Goal: Task Accomplishment & Management: Manage account settings

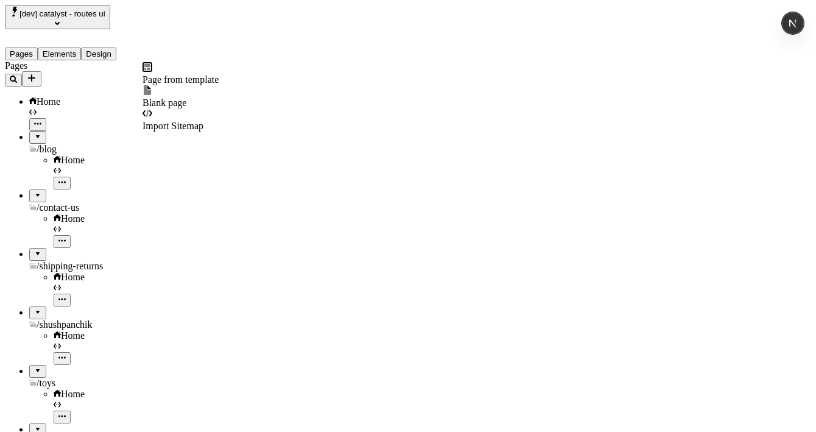
click at [166, 112] on div "Import Sitemap" at bounding box center [181, 119] width 76 height 23
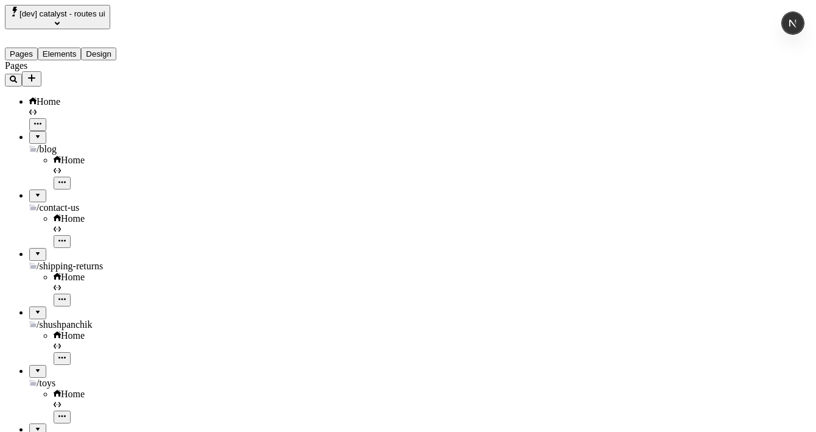
click at [35, 74] on icon "Add new" at bounding box center [31, 77] width 7 height 7
click at [201, 120] on div "Import Sitemap" at bounding box center [181, 119] width 76 height 23
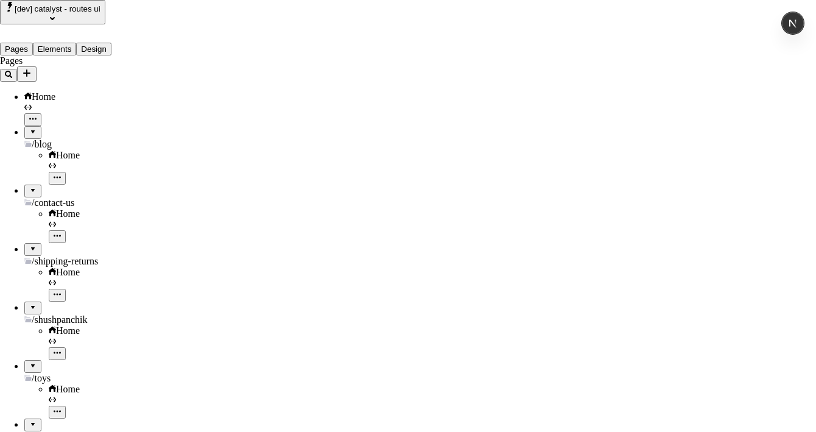
type input "[URL][DOMAIN_NAME]"
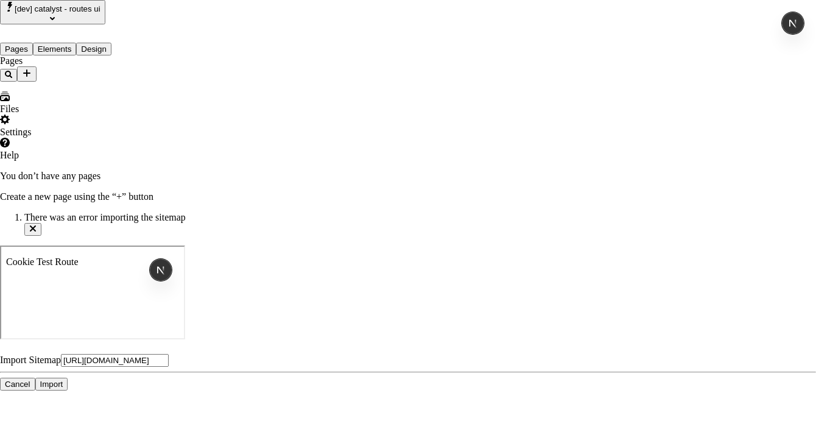
click at [30, 380] on span "Cancel" at bounding box center [18, 384] width 26 height 9
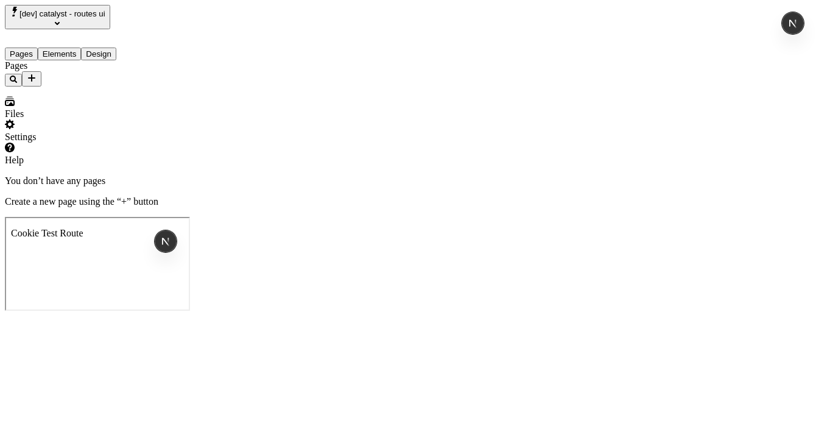
click at [37, 73] on icon "Add new" at bounding box center [32, 78] width 10 height 10
click at [188, 121] on span "Import Sitemap" at bounding box center [173, 126] width 61 height 10
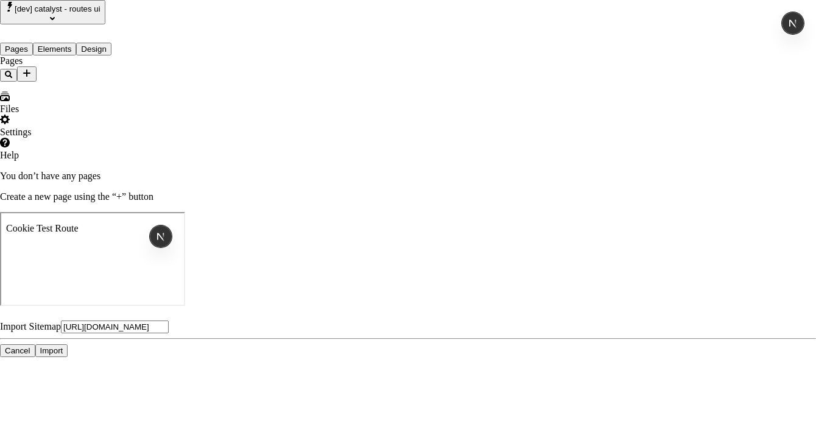
click at [63, 346] on span "Import" at bounding box center [51, 350] width 23 height 9
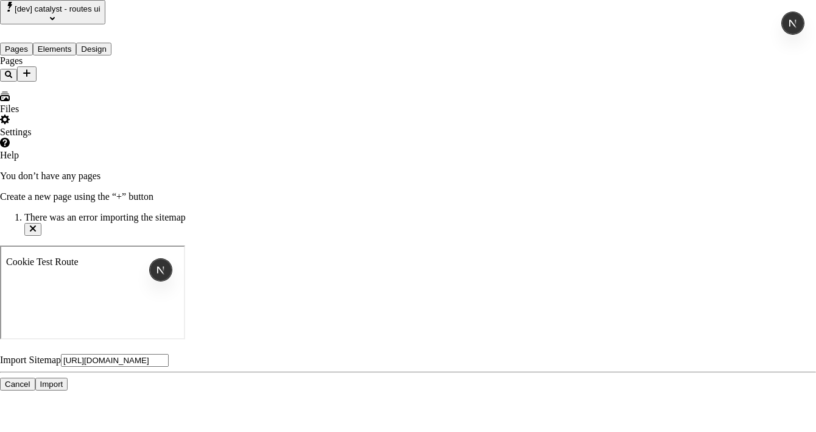
click at [169, 354] on input "[URL][DOMAIN_NAME]" at bounding box center [115, 360] width 108 height 13
type input "[URL][DOMAIN_NAME]"
click at [63, 380] on span "Import" at bounding box center [51, 384] width 23 height 9
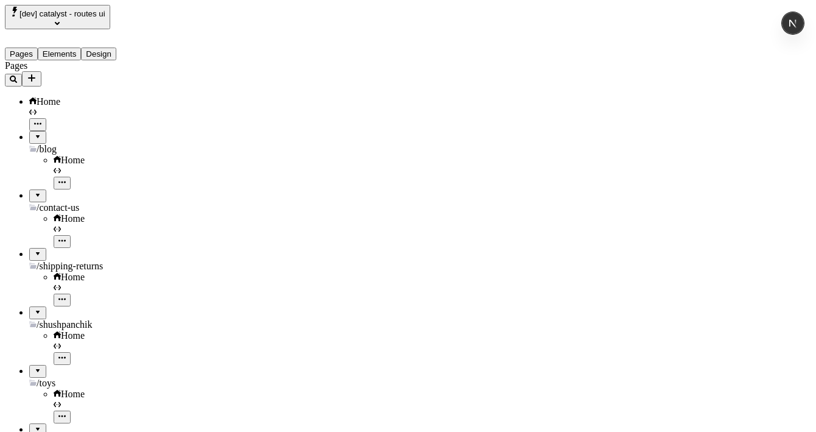
click at [35, 74] on icon "Add new" at bounding box center [31, 77] width 7 height 7
click at [141, 69] on div "Pages" at bounding box center [78, 73] width 146 height 26
click at [37, 73] on icon "Add new" at bounding box center [32, 78] width 10 height 10
click at [204, 121] on span "Import Sitemap" at bounding box center [173, 126] width 61 height 10
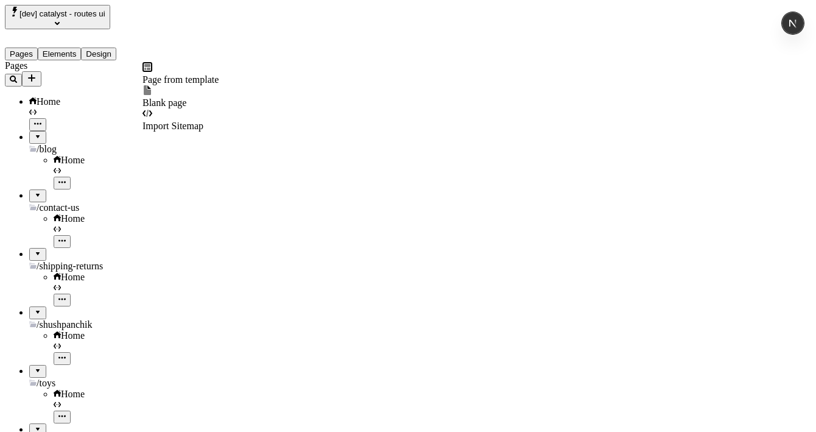
click at [37, 73] on icon "Add new" at bounding box center [32, 78] width 10 height 10
click at [168, 121] on span "Import Sitemap" at bounding box center [173, 126] width 61 height 10
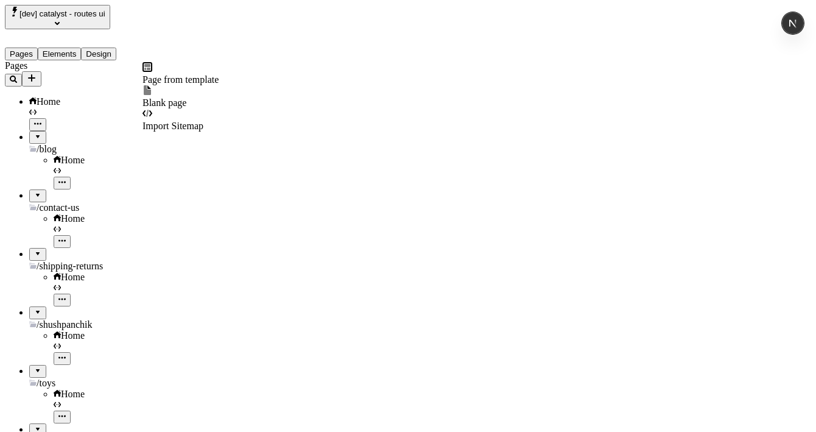
click at [35, 74] on icon "Add new" at bounding box center [31, 77] width 7 height 7
click at [204, 121] on span "Import Sitemap" at bounding box center [173, 126] width 61 height 10
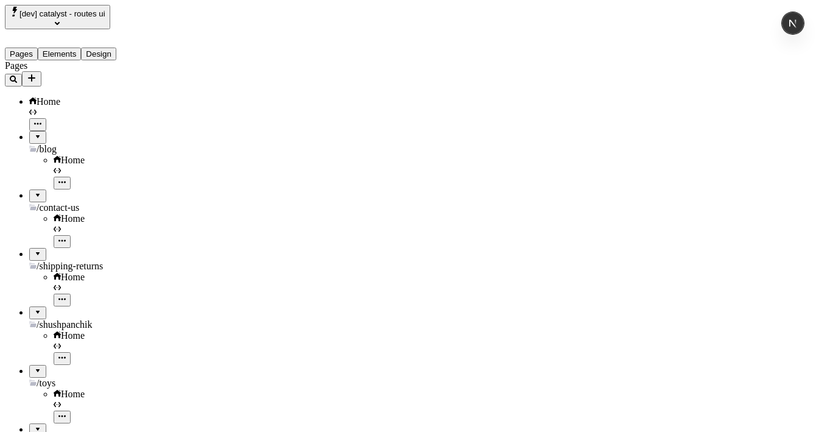
click at [35, 74] on icon "Add new" at bounding box center [31, 77] width 7 height 7
click at [191, 121] on span "Import Sitemap" at bounding box center [173, 126] width 61 height 10
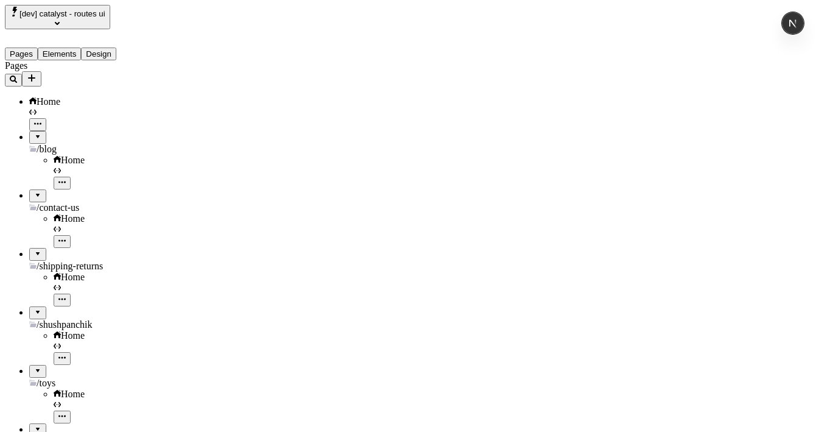
click at [37, 73] on icon "Add new" at bounding box center [32, 78] width 10 height 10
click at [169, 121] on span "Import Sitemap" at bounding box center [173, 126] width 61 height 10
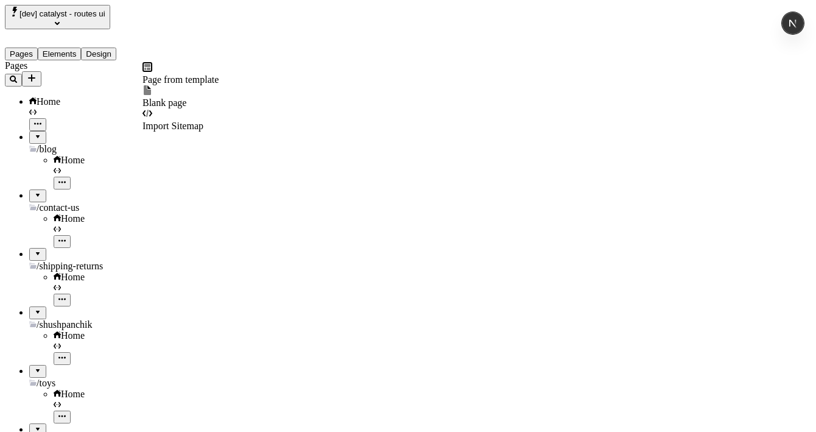
click at [37, 73] on icon "Add new" at bounding box center [32, 78] width 10 height 10
click at [175, 121] on span "Import Sitemap" at bounding box center [173, 126] width 61 height 10
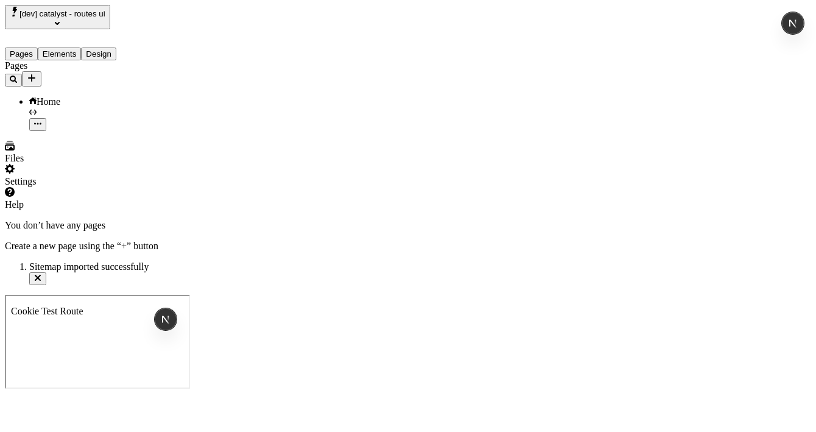
click at [71, 131] on div "Pages Home" at bounding box center [78, 95] width 146 height 71
click at [55, 96] on div "Home" at bounding box center [90, 101] width 122 height 11
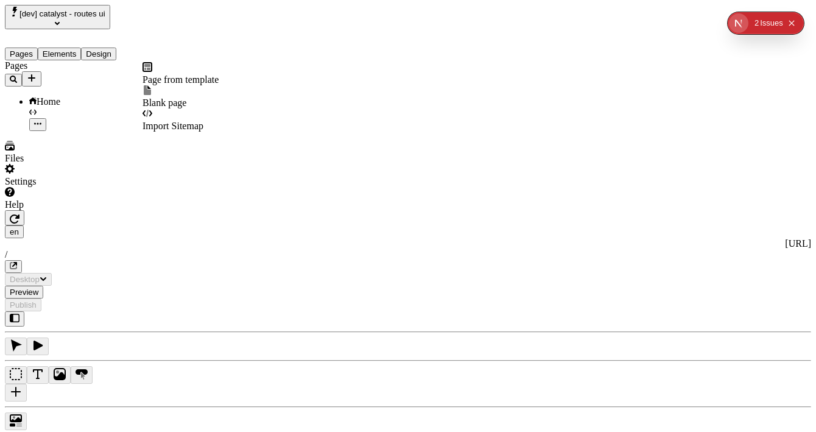
click at [37, 74] on icon "Add new" at bounding box center [32, 78] width 10 height 10
click at [180, 121] on span "Import Sitemap" at bounding box center [173, 126] width 61 height 10
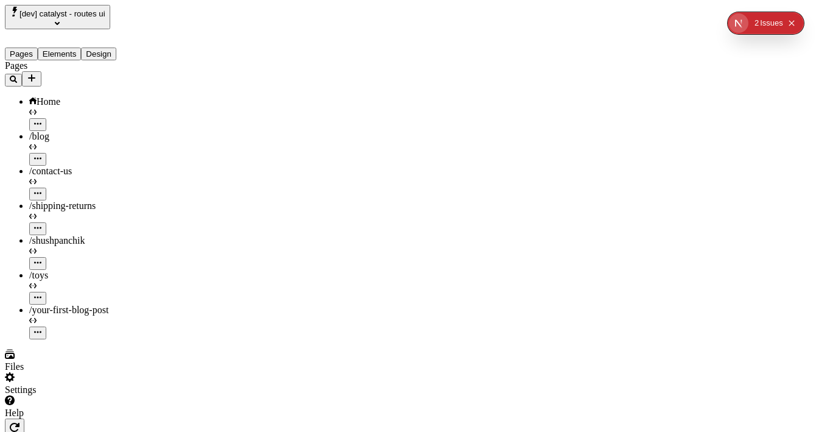
click at [99, 286] on div "Pages Home /blog /contact-us /shipping-returns /shushpanchik /toys /your-first-…" at bounding box center [78, 199] width 146 height 279
click at [58, 235] on span "/shushpanchik" at bounding box center [57, 240] width 56 height 10
click at [53, 305] on span "/your-first-blog-post" at bounding box center [68, 310] width 79 height 10
click at [48, 131] on span "/blog" at bounding box center [39, 136] width 20 height 10
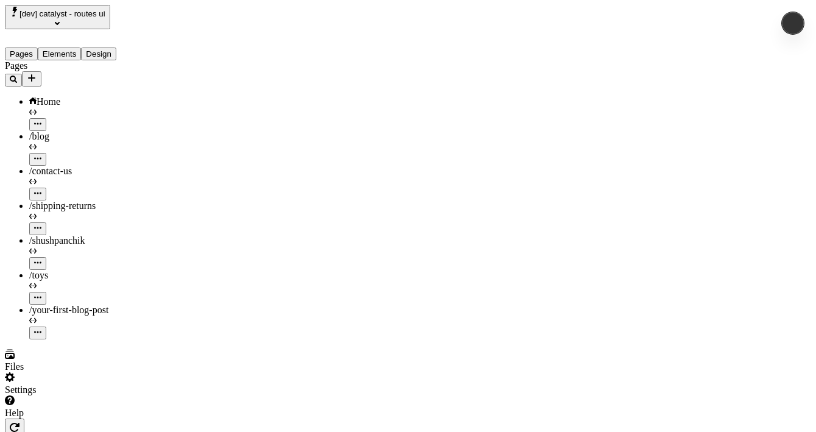
click at [37, 73] on icon "Add new" at bounding box center [32, 78] width 10 height 10
click at [199, 121] on span "Import Sitemap" at bounding box center [173, 126] width 61 height 10
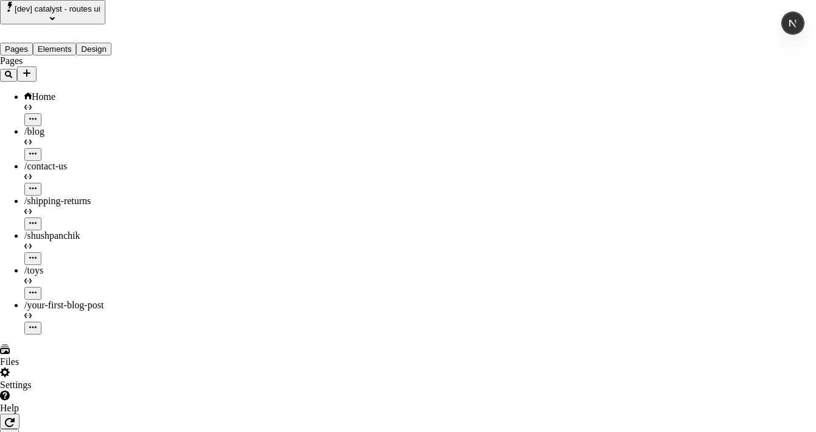
type input "url"
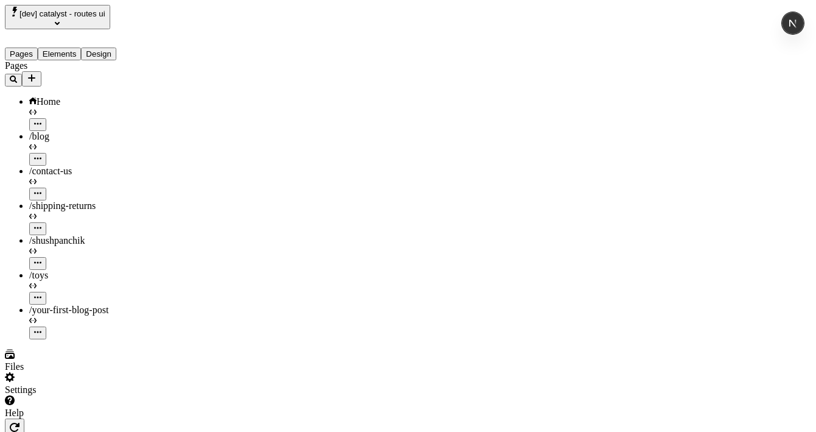
click at [37, 73] on icon "Add new" at bounding box center [32, 78] width 10 height 10
click at [182, 121] on span "Import Sitemap" at bounding box center [173, 126] width 61 height 10
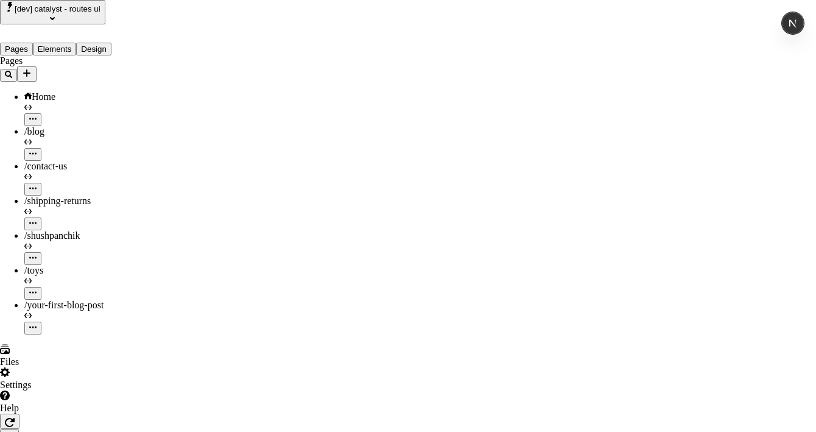
type input "123123"
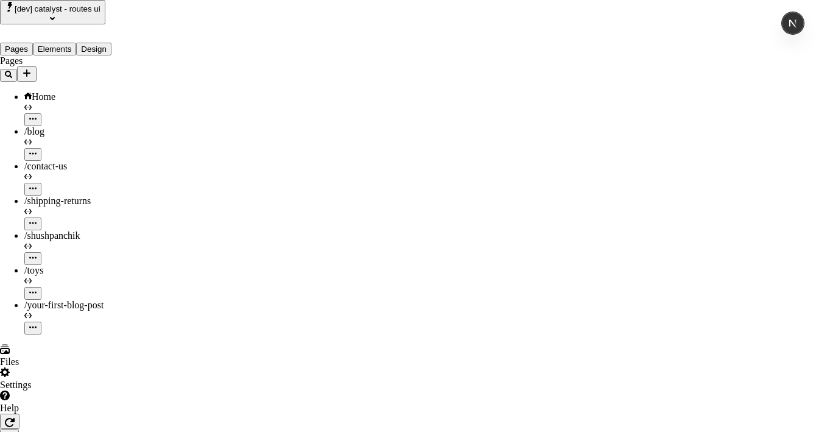
paste input "[URL][DOMAIN_NAME]"
type input "[URL][DOMAIN_NAME]"
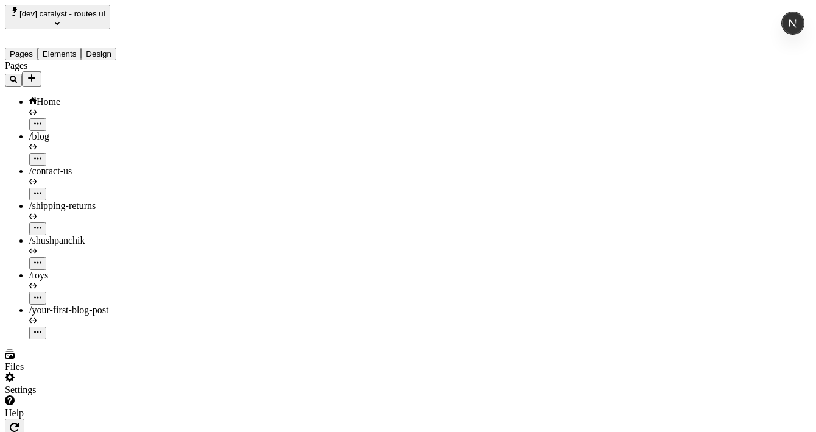
click at [91, 236] on div "Pages Home /blog /contact-us /shipping-returns /shushpanchik /toys /your-first-…" at bounding box center [78, 199] width 146 height 279
click at [123, 281] on div at bounding box center [90, 293] width 122 height 24
click at [41, 294] on icon "button" at bounding box center [37, 297] width 7 height 7
click at [178, 188] on span "View page" at bounding box center [156, 192] width 41 height 10
click at [35, 74] on icon "Add new" at bounding box center [31, 77] width 7 height 7
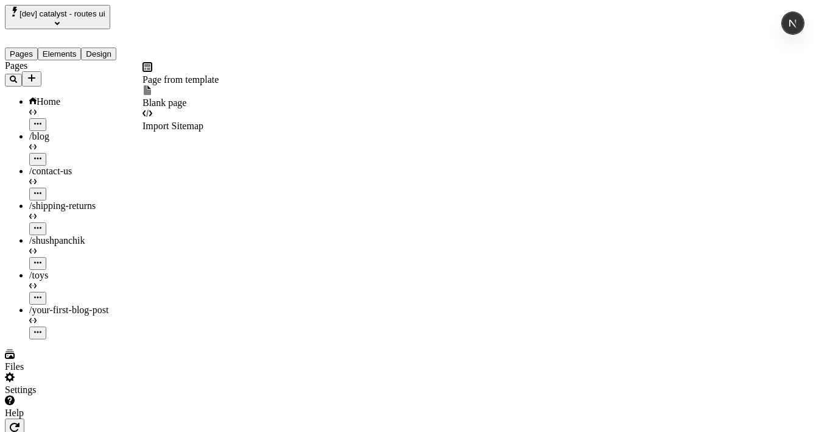
click at [187, 119] on div "Import Sitemap" at bounding box center [181, 119] width 76 height 23
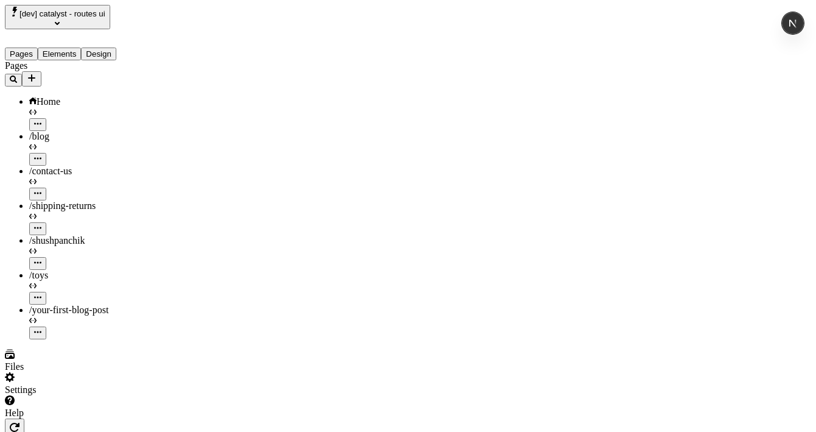
click at [37, 73] on icon "Add new" at bounding box center [32, 78] width 10 height 10
click at [180, 121] on span "Import Sitemap" at bounding box center [173, 126] width 61 height 10
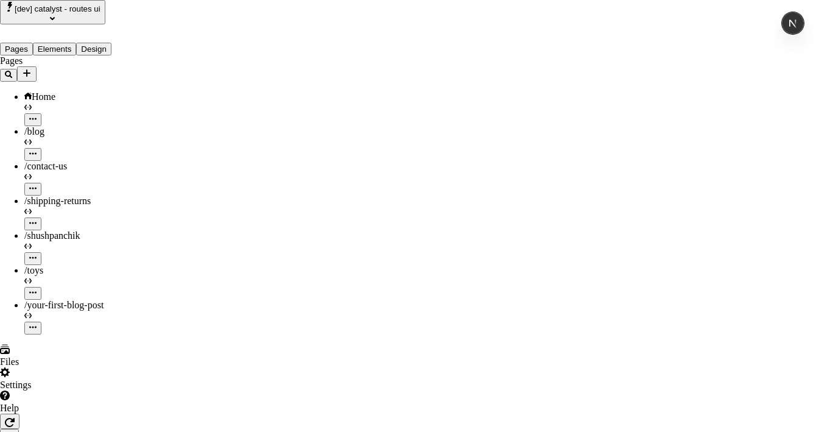
type input "[URL]"
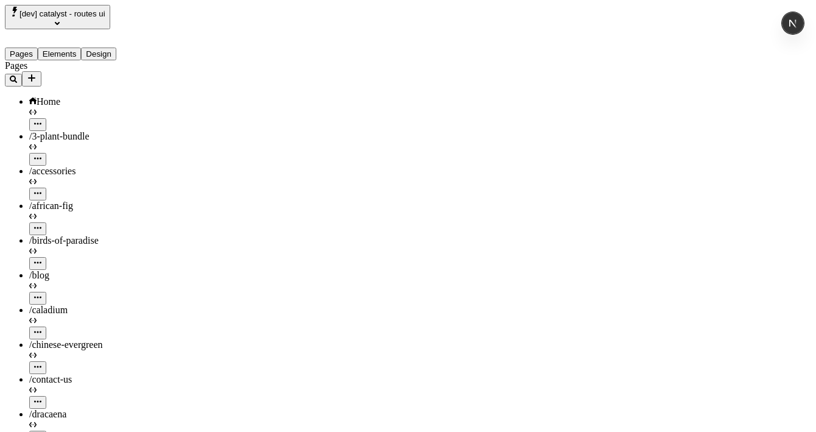
scroll to position [247, 0]
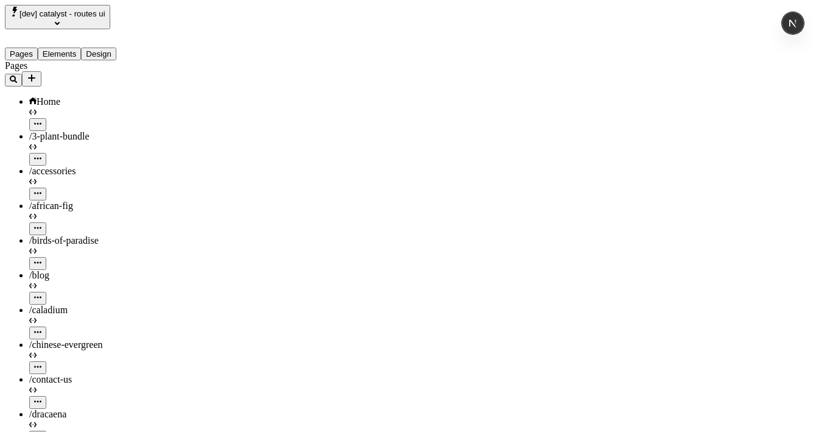
scroll to position [40, 0]
click at [37, 73] on icon "Add new" at bounding box center [32, 78] width 10 height 10
click at [192, 121] on span "Import Sitemap" at bounding box center [173, 126] width 61 height 10
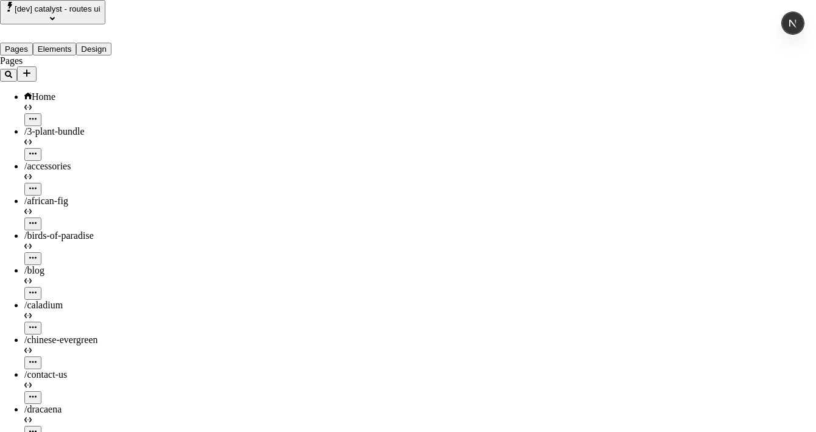
type input "[URL]"
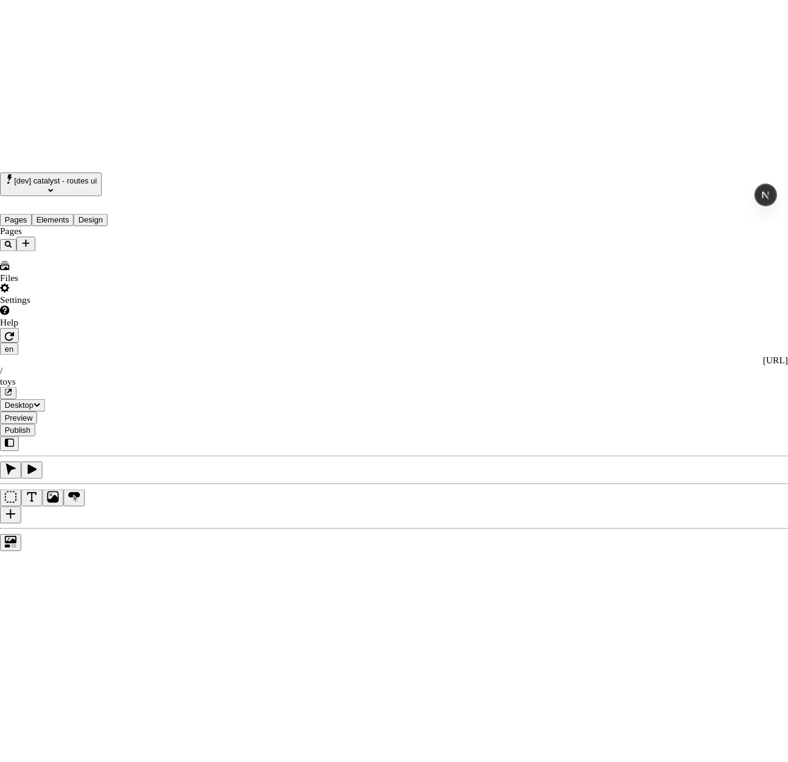
scroll to position [0, 0]
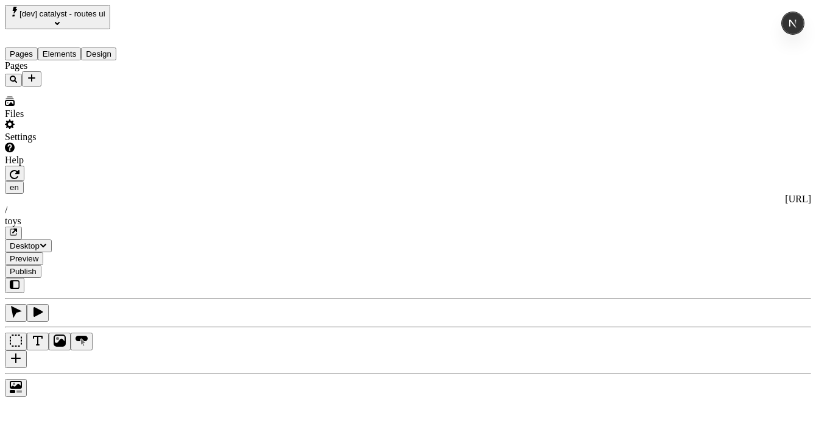
click at [37, 73] on icon "Add new" at bounding box center [32, 78] width 10 height 10
click at [194, 121] on span "Import Sitemap" at bounding box center [173, 126] width 61 height 10
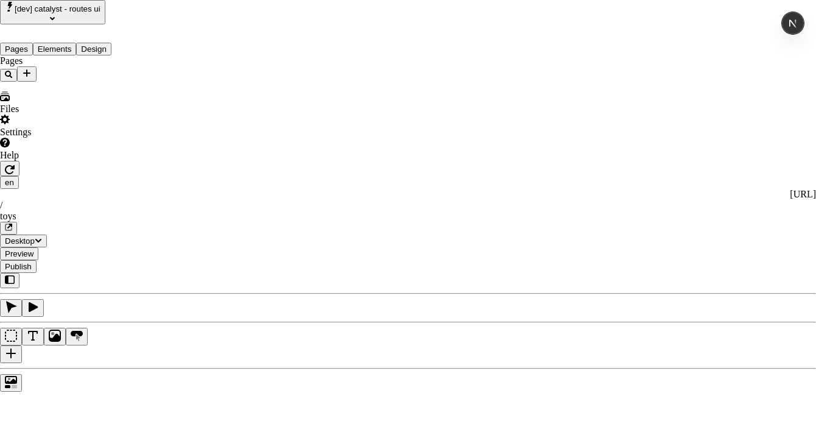
type input "[URL][DOMAIN_NAME]"
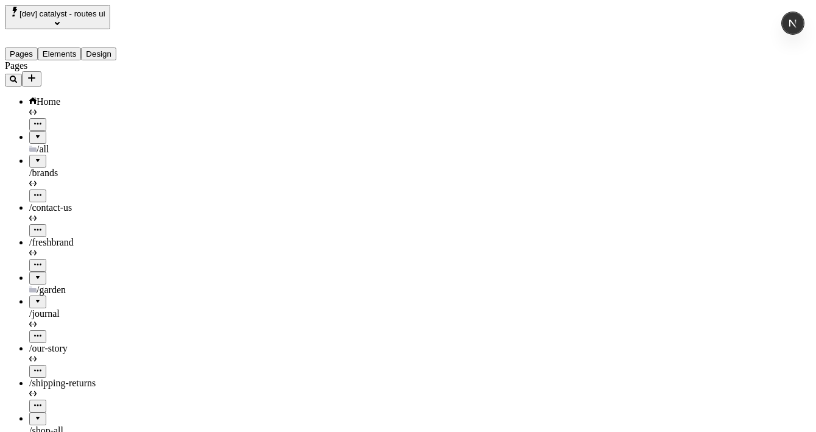
click at [34, 274] on div at bounding box center [37, 274] width 7 height 0
click at [34, 332] on div at bounding box center [37, 332] width 7 height 0
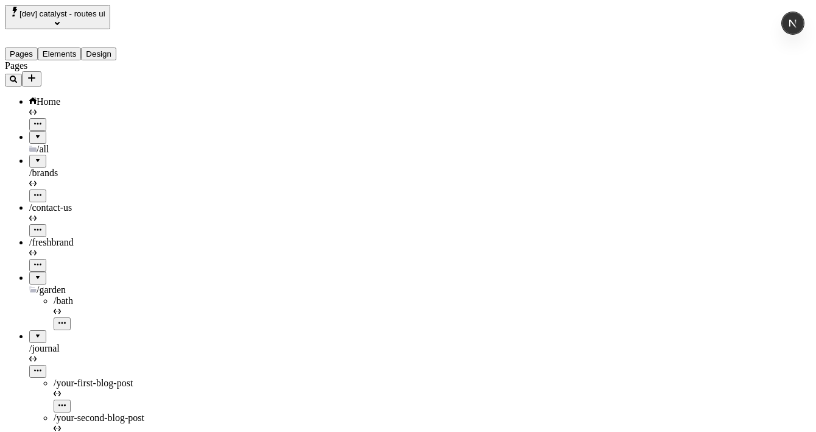
click at [34, 332] on div at bounding box center [37, 332] width 7 height 0
click at [34, 157] on div at bounding box center [37, 157] width 7 height 0
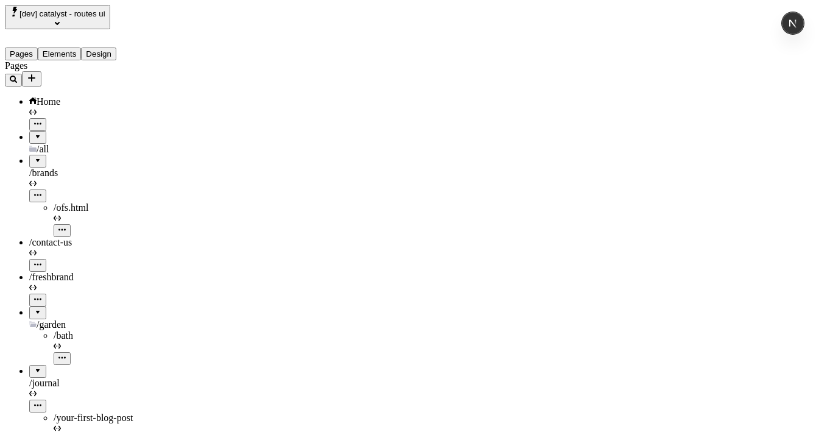
click at [35, 74] on icon "Add new" at bounding box center [31, 77] width 7 height 7
click at [204, 121] on span "Import Sitemap" at bounding box center [173, 126] width 61 height 10
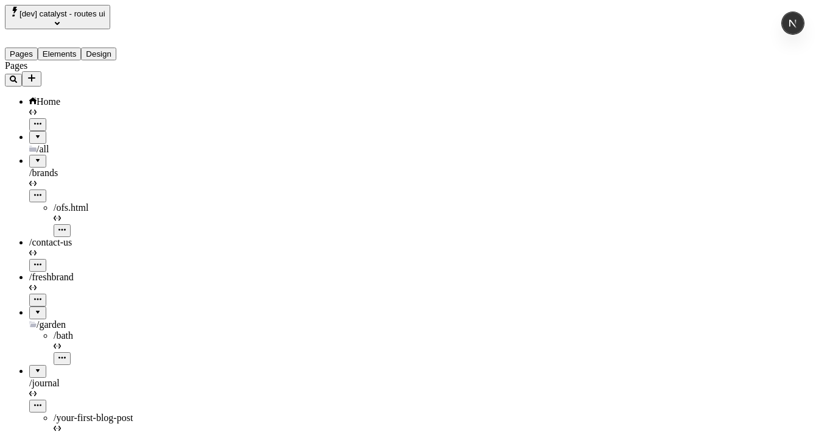
click at [37, 73] on icon "Add new" at bounding box center [32, 78] width 10 height 10
click at [204, 121] on span "Import Sitemap" at bounding box center [173, 126] width 61 height 10
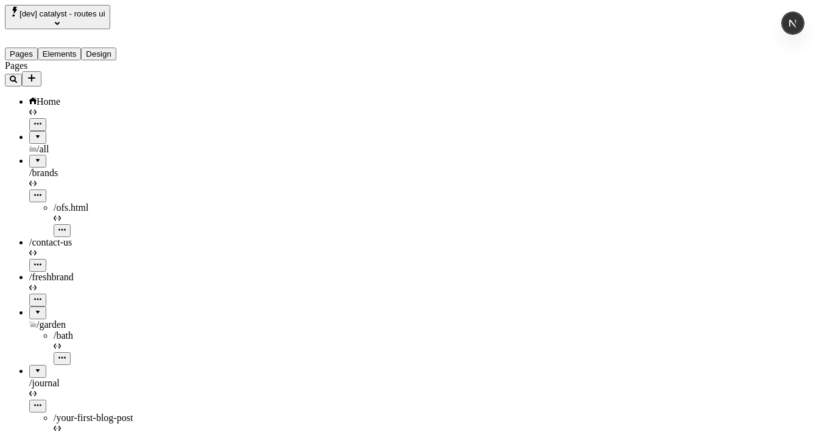
click at [37, 73] on icon "Add new" at bounding box center [32, 78] width 10 height 10
click at [184, 121] on span "Import Sitemap" at bounding box center [173, 126] width 61 height 10
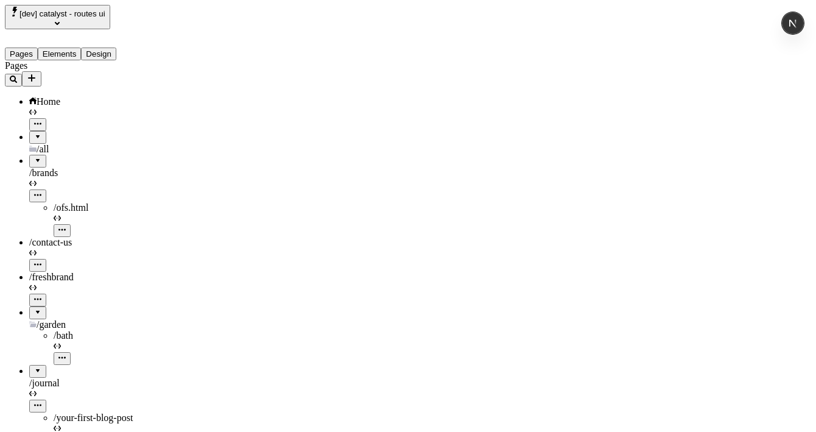
click at [133, 58] on div "Pages Elements Design Pages Home /all /brands /ofs.html /contact-us /freshbrand…" at bounding box center [78, 331] width 146 height 604
click at [37, 73] on icon "Add new" at bounding box center [32, 78] width 10 height 10
click at [186, 121] on span "Import Sitemap" at bounding box center [173, 126] width 61 height 10
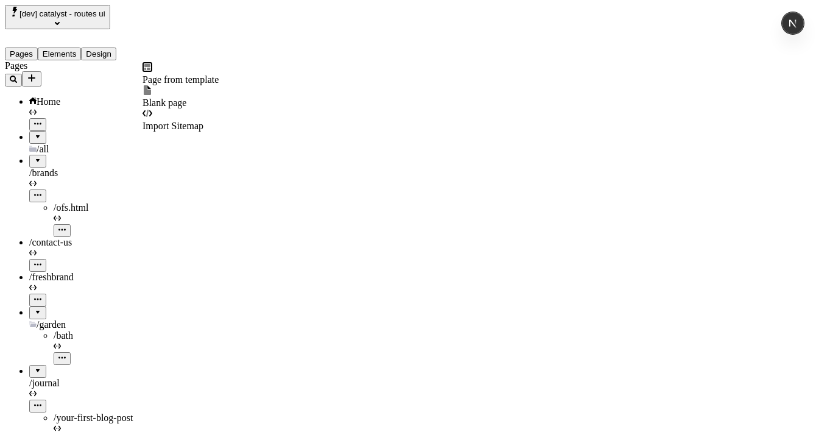
click at [37, 73] on icon "Add new" at bounding box center [32, 78] width 10 height 10
click at [195, 121] on span "Import Sitemap" at bounding box center [173, 126] width 61 height 10
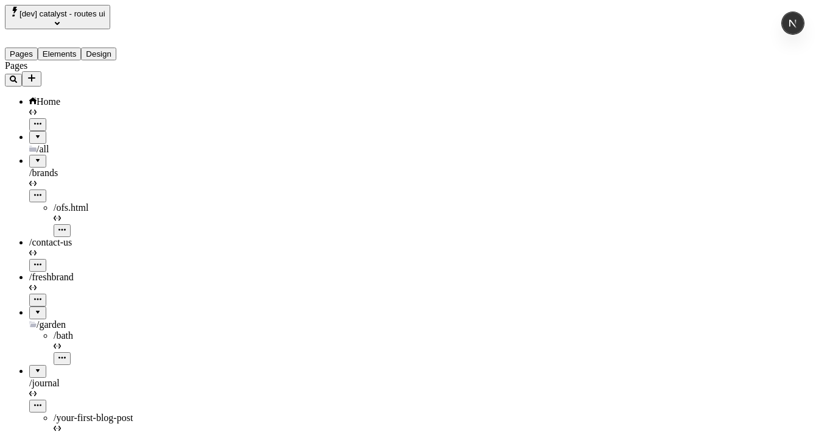
click at [37, 73] on icon "Add new" at bounding box center [32, 78] width 10 height 10
click at [204, 121] on span "Import Sitemap" at bounding box center [173, 126] width 61 height 10
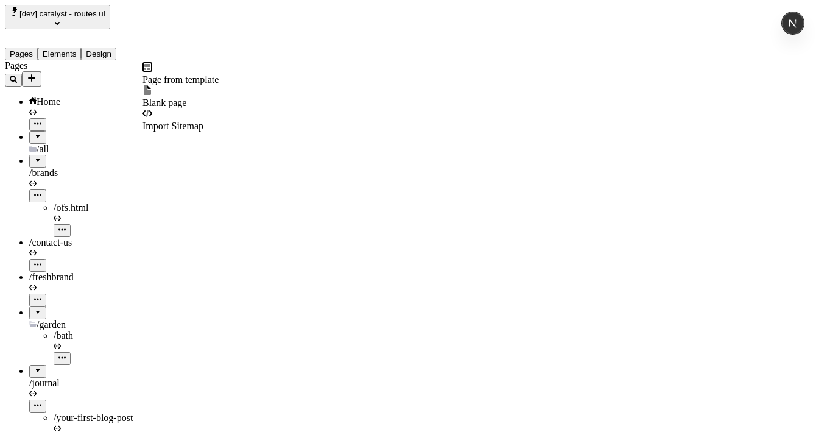
click at [35, 74] on icon "Add new" at bounding box center [31, 77] width 7 height 7
click at [202, 121] on span "Import Sitemap" at bounding box center [173, 126] width 61 height 10
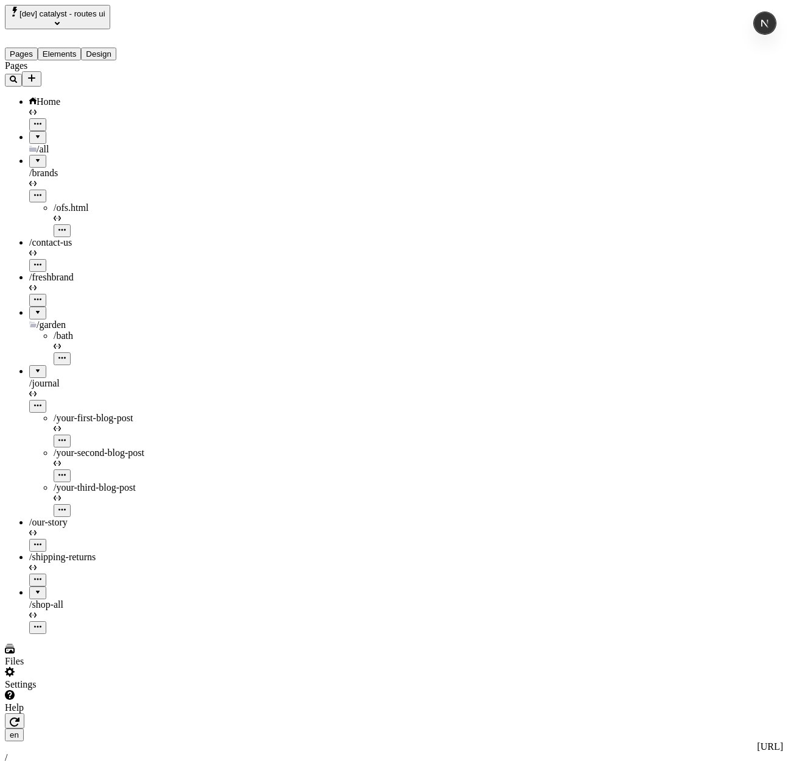
click at [19, 431] on icon "button" at bounding box center [15, 722] width 10 height 10
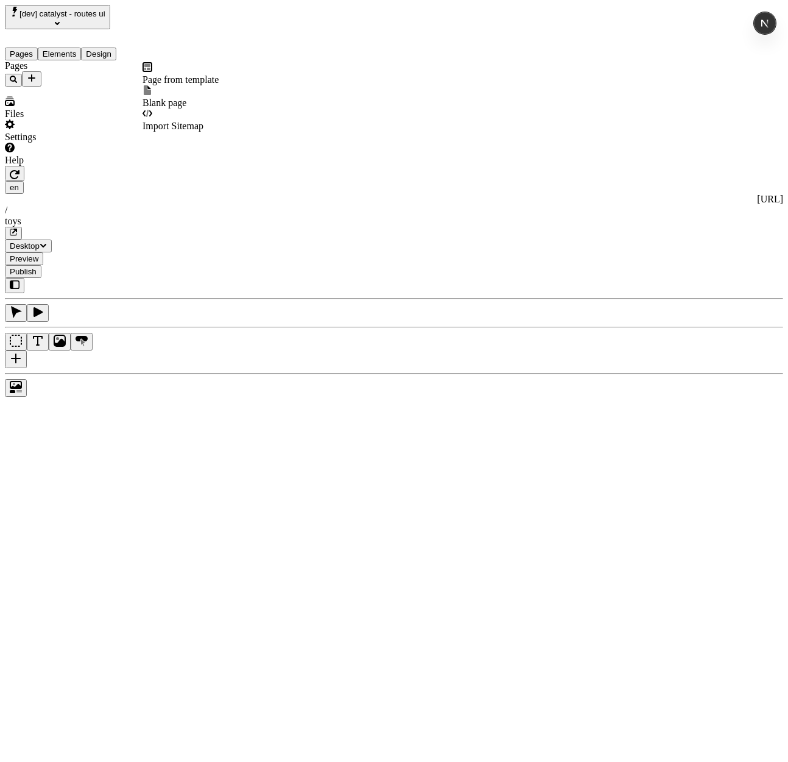
click at [37, 73] on icon "Add new" at bounding box center [32, 78] width 10 height 10
click at [102, 87] on div "Pages" at bounding box center [78, 73] width 146 height 26
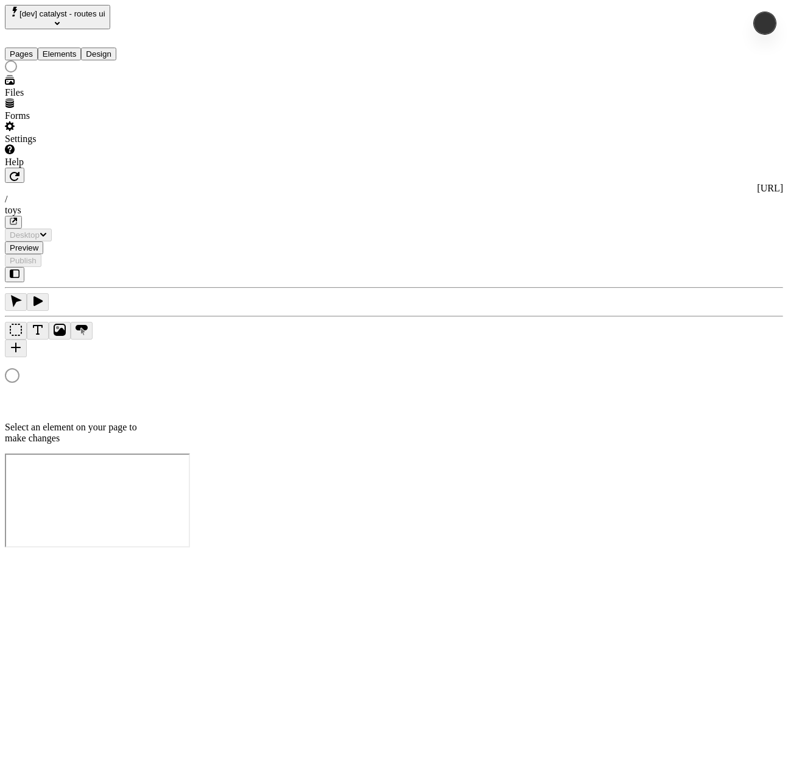
click at [212, 183] on div "http://localhost:3110 / toys" at bounding box center [394, 206] width 779 height 46
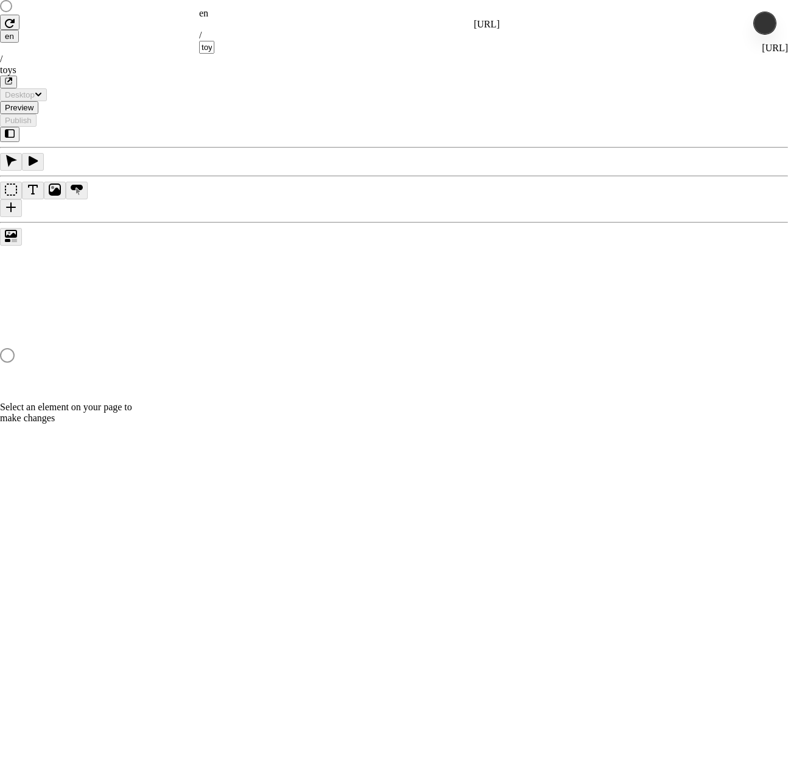
click at [214, 41] on input "toys" at bounding box center [206, 47] width 15 height 13
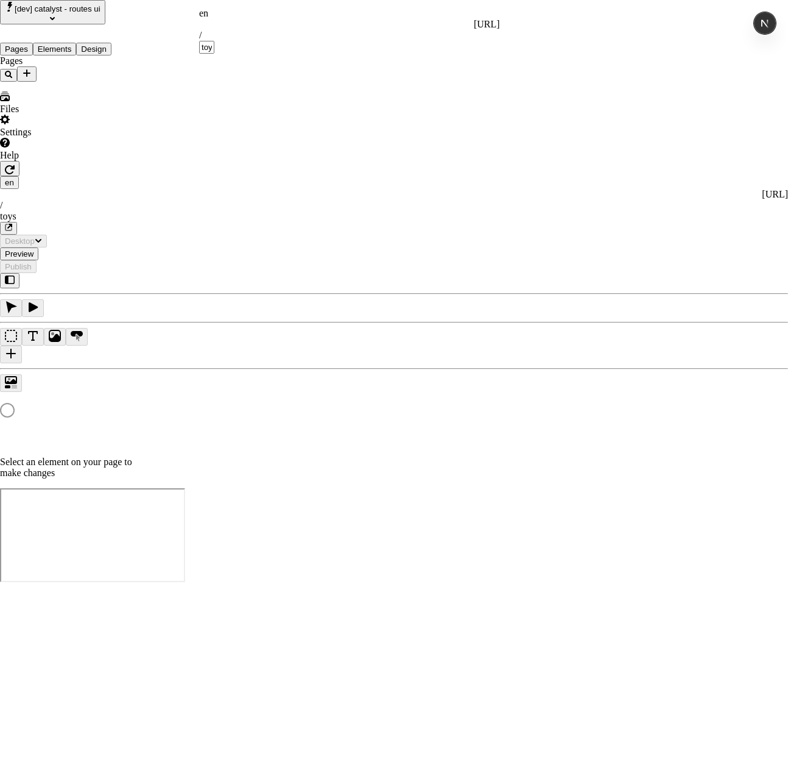
click at [214, 41] on input "toys" at bounding box center [206, 47] width 15 height 13
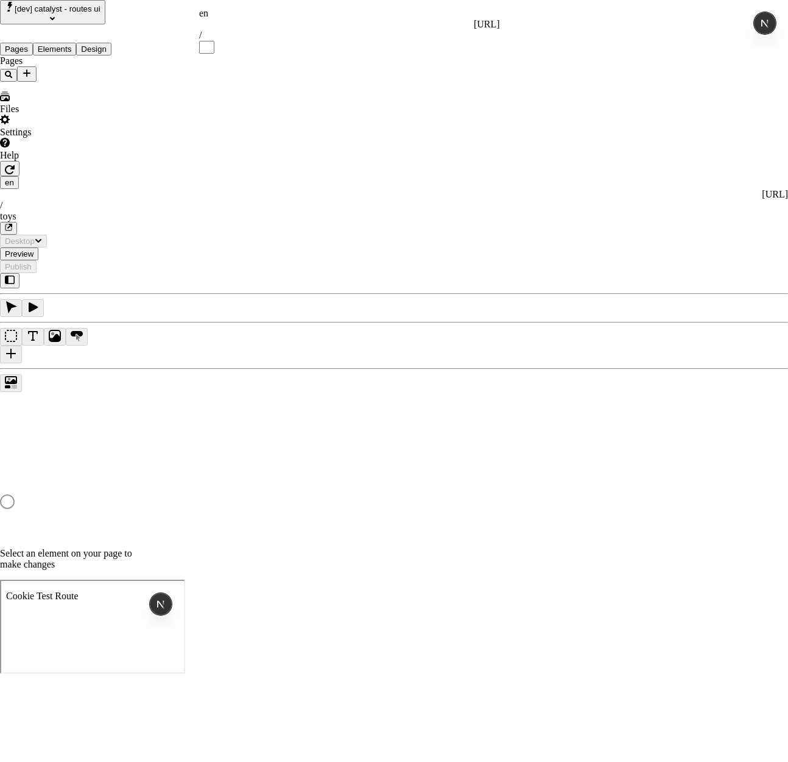
click at [52, 196] on html "[dev] catalyst - routes ui Pages Elements Design Pages Files Settings Help en h…" at bounding box center [394, 340] width 788 height 681
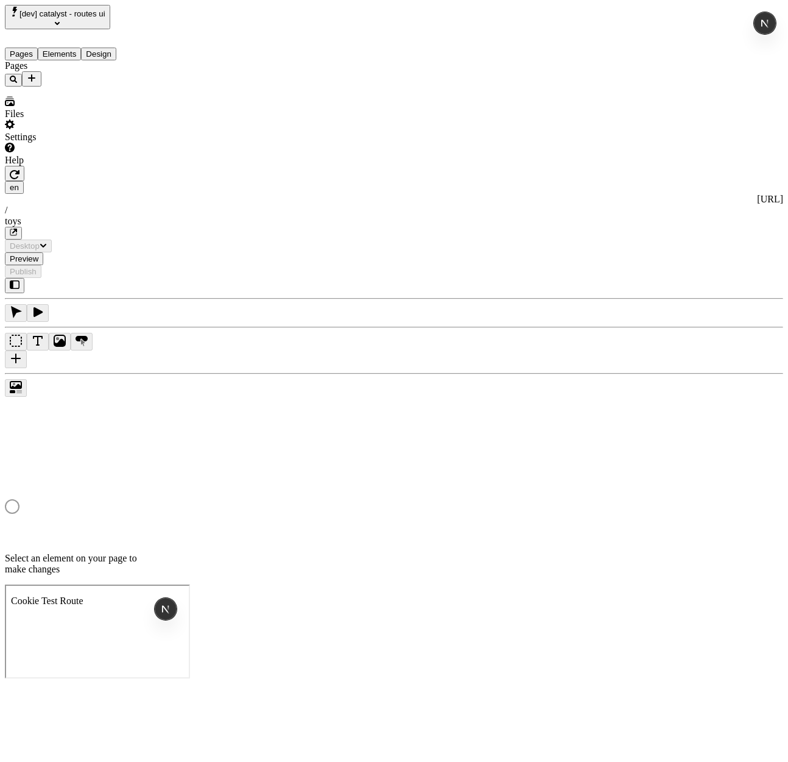
click at [37, 73] on icon "Add new" at bounding box center [32, 78] width 10 height 10
click at [186, 97] on span "Blank page" at bounding box center [165, 102] width 44 height 10
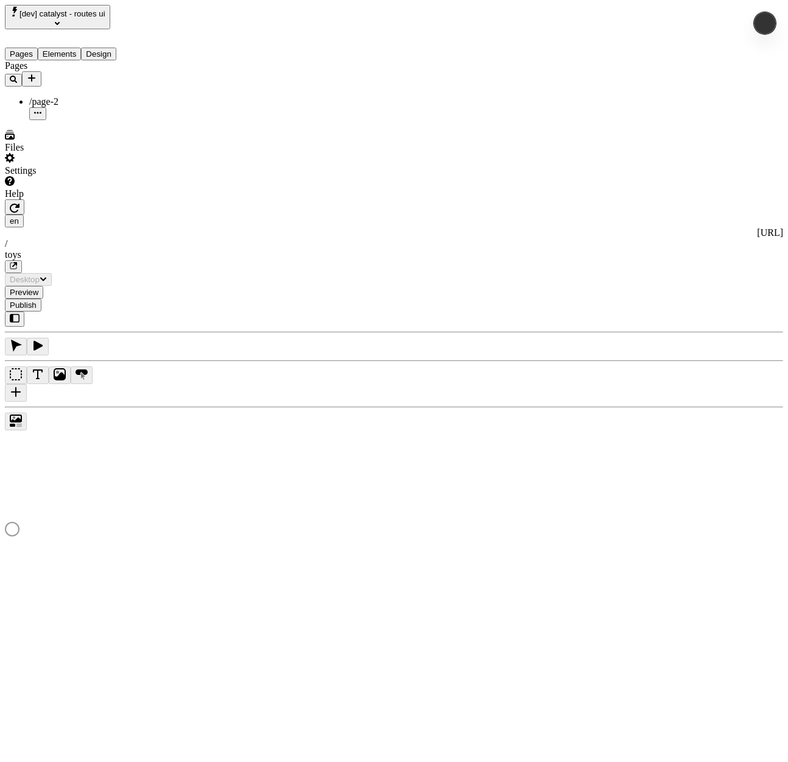
click at [41, 109] on icon "button" at bounding box center [37, 112] width 7 height 7
click at [164, 124] on div "Edit URL" at bounding box center [159, 118] width 47 height 23
type input "/"
click at [136, 127] on button "Save" at bounding box center [150, 133] width 28 height 13
click at [54, 120] on div "Pages /page-2" at bounding box center [78, 90] width 146 height 60
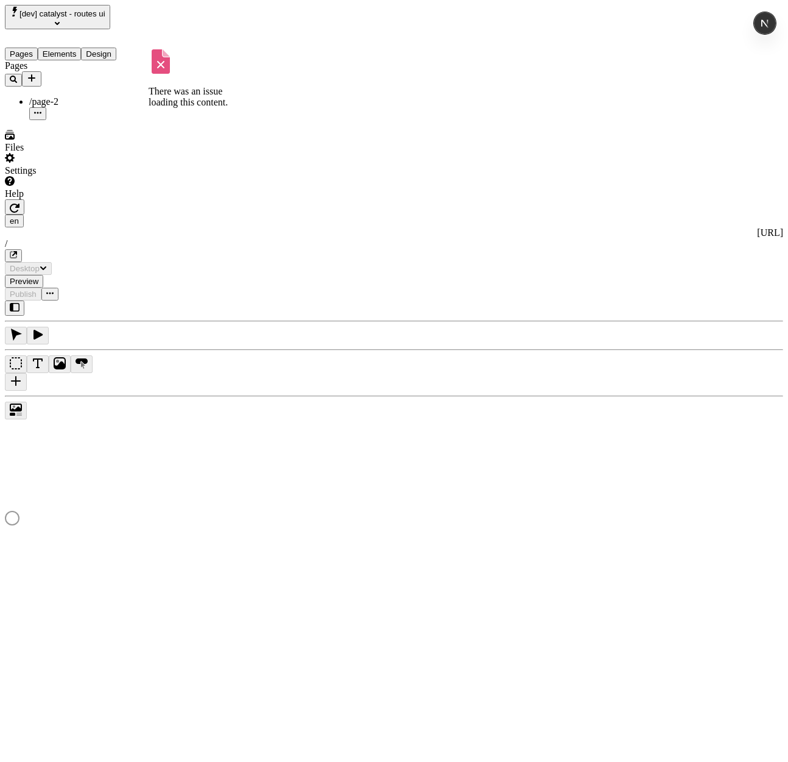
click at [46, 107] on button "button" at bounding box center [37, 113] width 17 height 13
click at [175, 119] on span "Edit URL" at bounding box center [155, 124] width 38 height 10
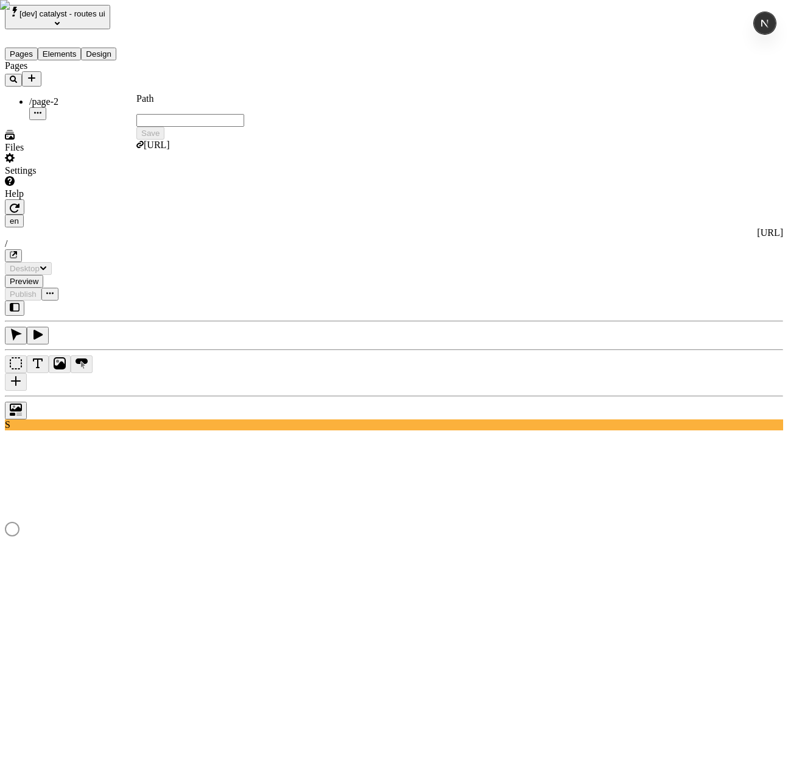
click at [242, 117] on input "text" at bounding box center [190, 120] width 108 height 13
type input "/"
click at [165, 127] on button "Save" at bounding box center [150, 133] width 28 height 13
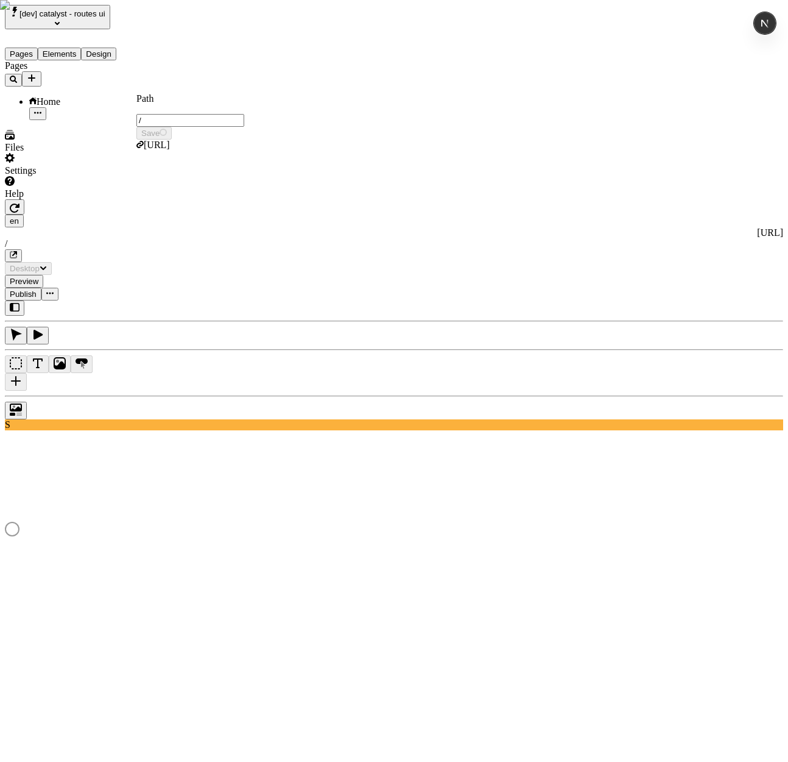
click at [60, 120] on div "Pages Home" at bounding box center [78, 90] width 146 height 60
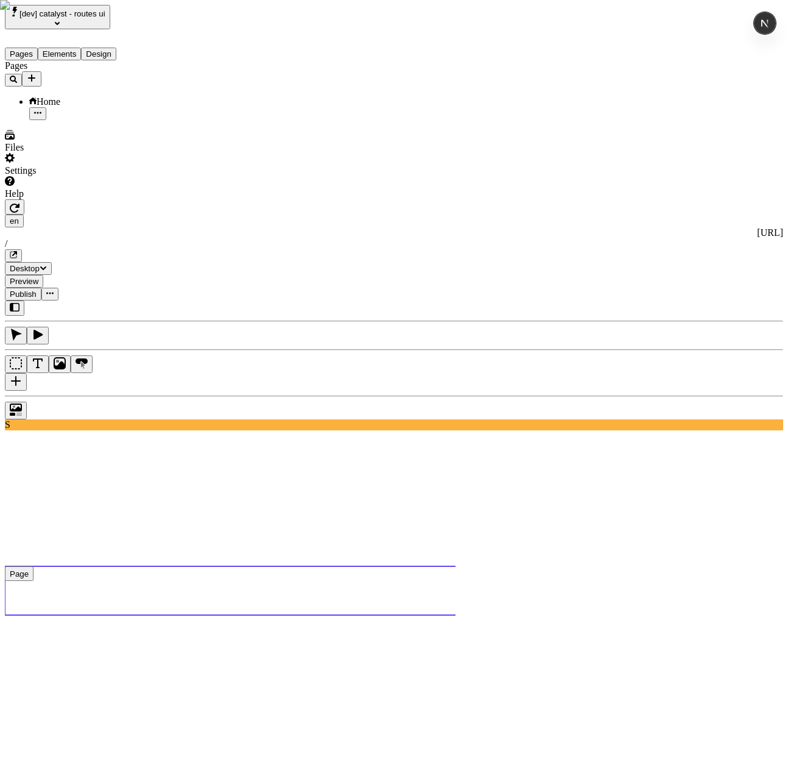
click at [66, 120] on div "Pages Home" at bounding box center [78, 90] width 146 height 60
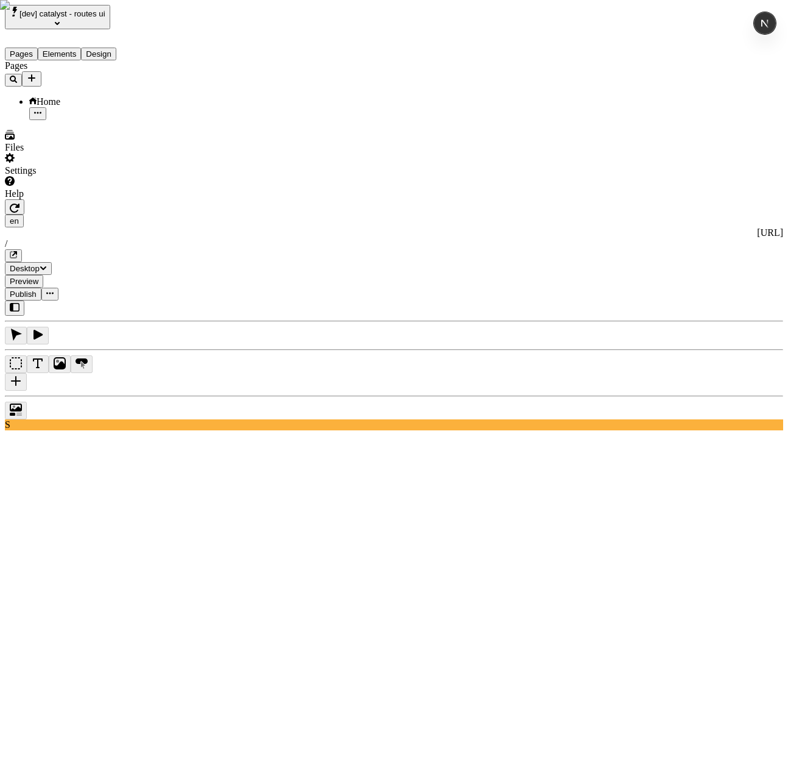
click at [102, 120] on div "Pages Home" at bounding box center [78, 90] width 146 height 60
click at [313, 214] on div "en http://localhost:3110 /" at bounding box center [394, 238] width 779 height 48
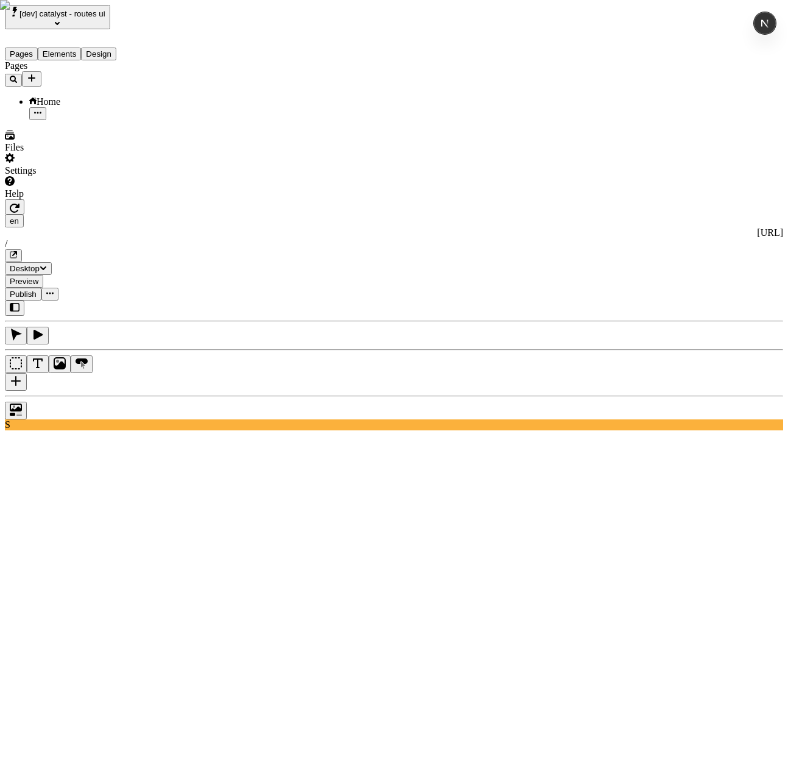
click at [85, 96] on div "Home" at bounding box center [90, 101] width 122 height 11
click at [88, 120] on div "Pages Home" at bounding box center [78, 90] width 146 height 60
click at [41, 109] on icon "button" at bounding box center [37, 112] width 7 height 7
click at [162, 211] on span "Delete" at bounding box center [149, 216] width 26 height 10
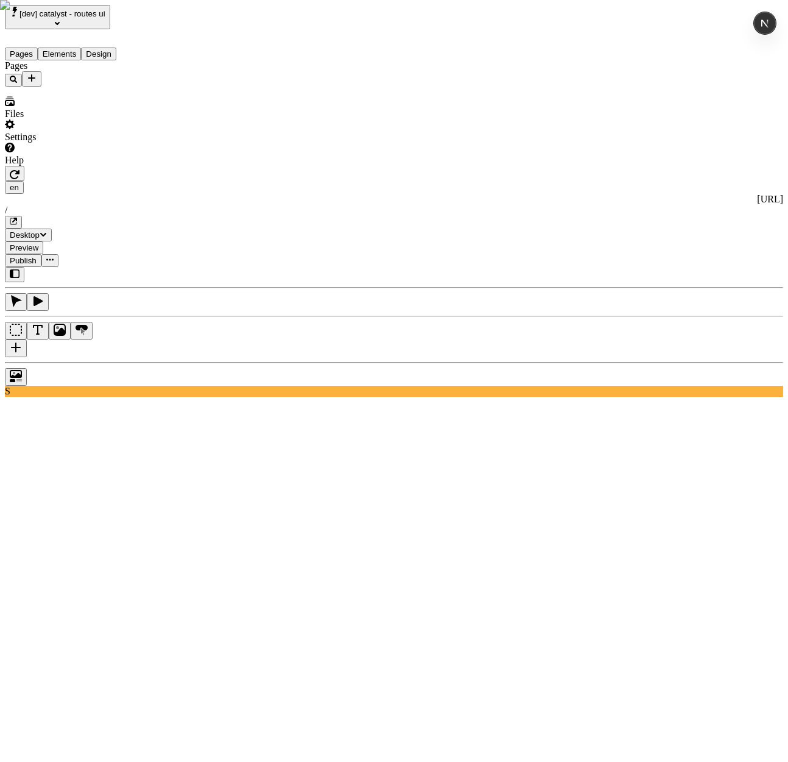
click at [74, 87] on div "Pages" at bounding box center [78, 73] width 146 height 26
click at [77, 87] on div "Pages" at bounding box center [78, 73] width 146 height 26
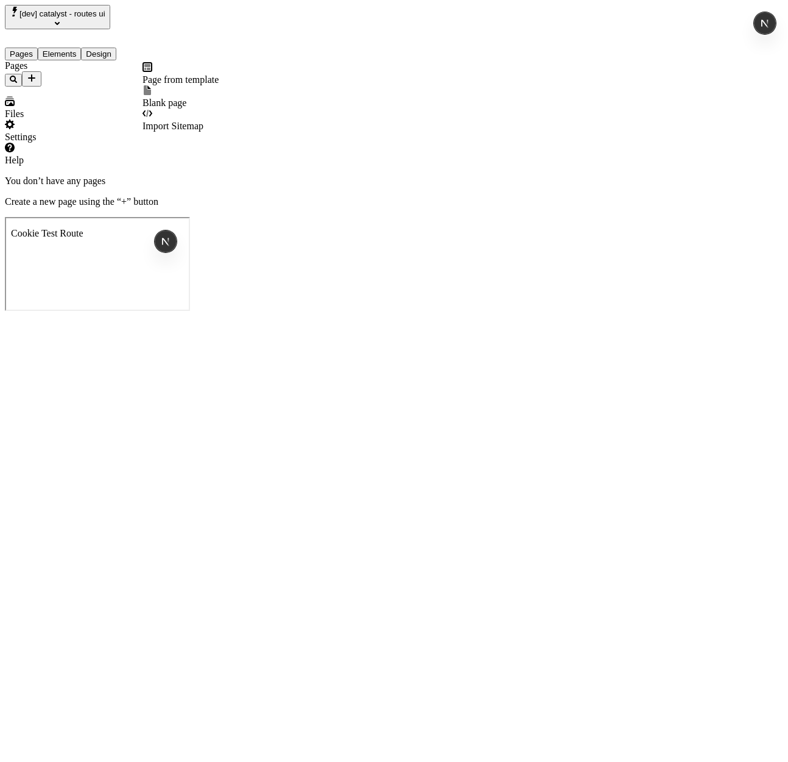
click at [37, 73] on icon "Add new" at bounding box center [32, 78] width 10 height 10
click at [174, 121] on span "Import Sitemap" at bounding box center [173, 126] width 61 height 10
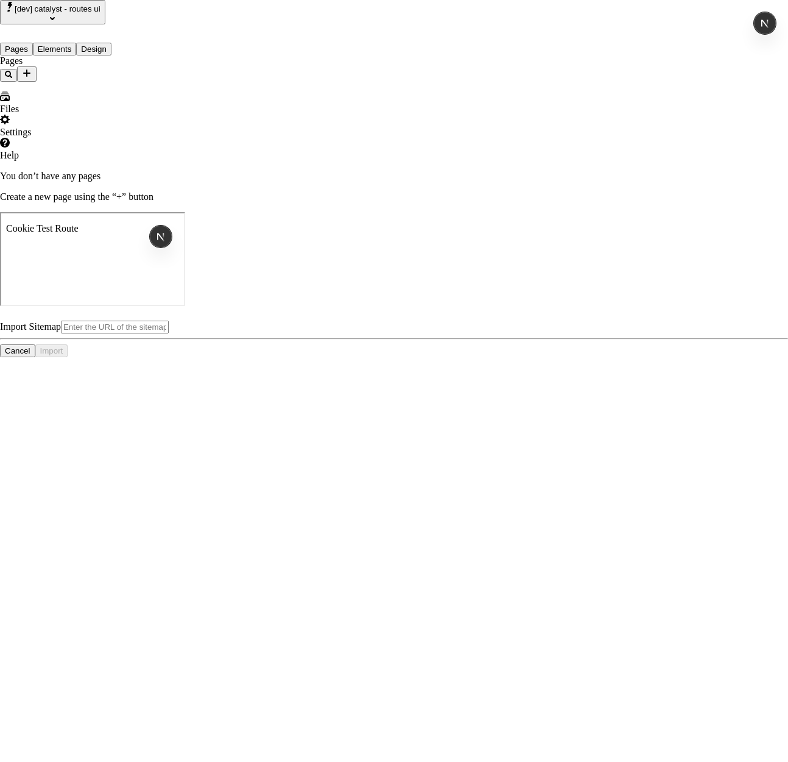
type input "[URL][DOMAIN_NAME]"
click at [447, 320] on div "Import Sitemap [URL][DOMAIN_NAME] Cancel Import" at bounding box center [394, 338] width 788 height 37
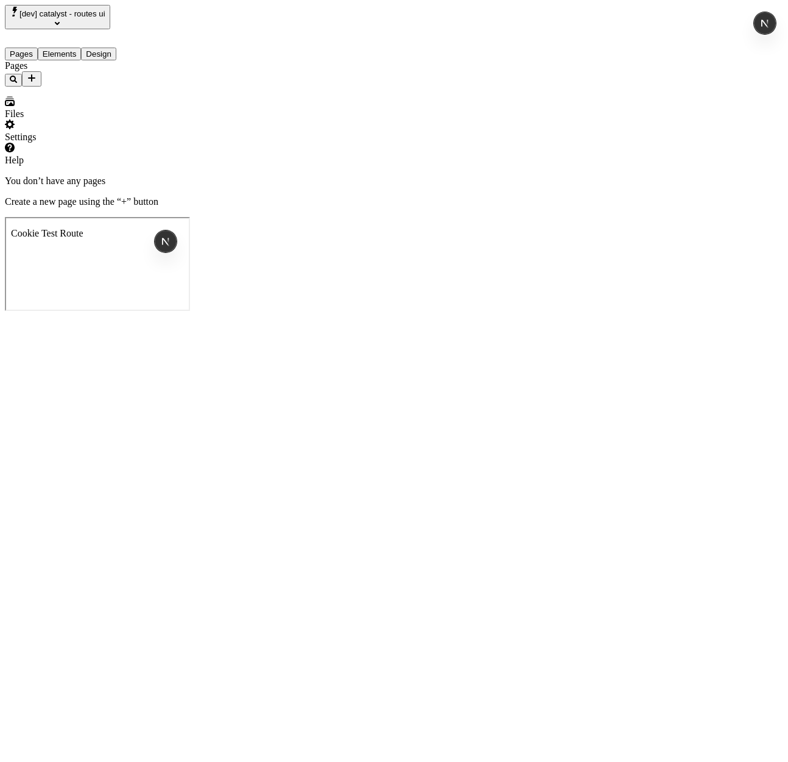
click at [69, 87] on div "Pages" at bounding box center [78, 73] width 146 height 26
click at [35, 74] on icon "Add new" at bounding box center [31, 77] width 7 height 7
click at [247, 184] on div "You don’t have any pages Create a new page using the “+” button" at bounding box center [394, 191] width 779 height 32
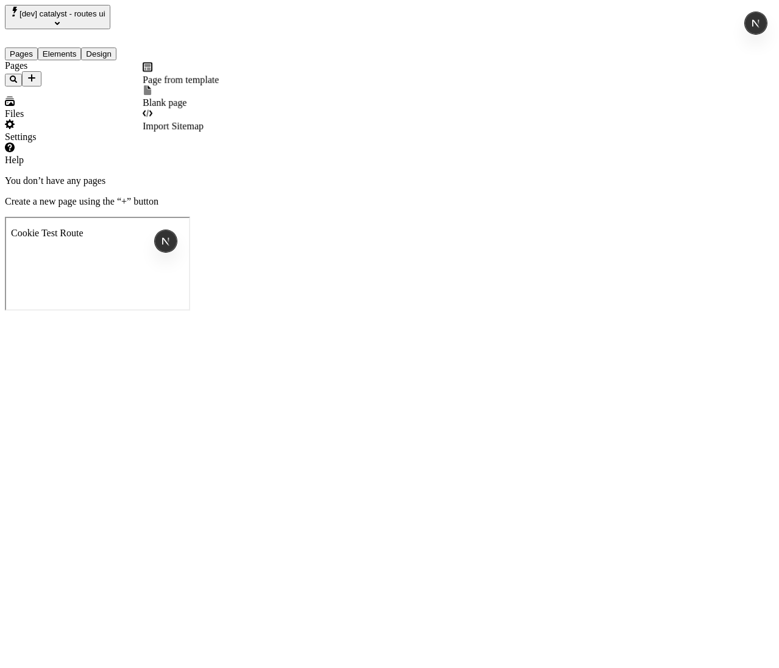
click at [35, 74] on icon "Add new" at bounding box center [31, 77] width 7 height 7
click at [204, 121] on span "Import Sitemap" at bounding box center [173, 126] width 61 height 10
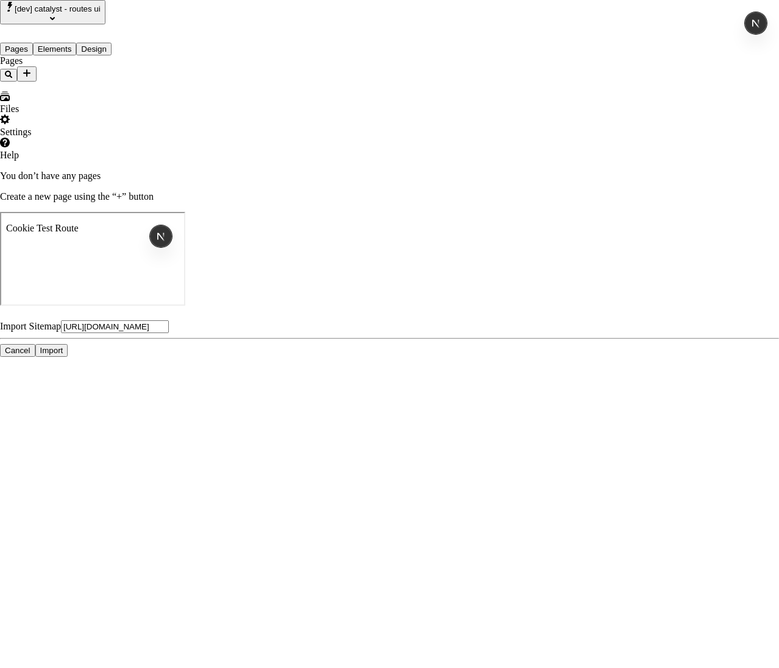
type input "https://store-chsmvjptt8-1760902.catalyst-sandbox-vercel.store/sitemap.xml"
click at [68, 357] on button "Import" at bounding box center [51, 350] width 33 height 13
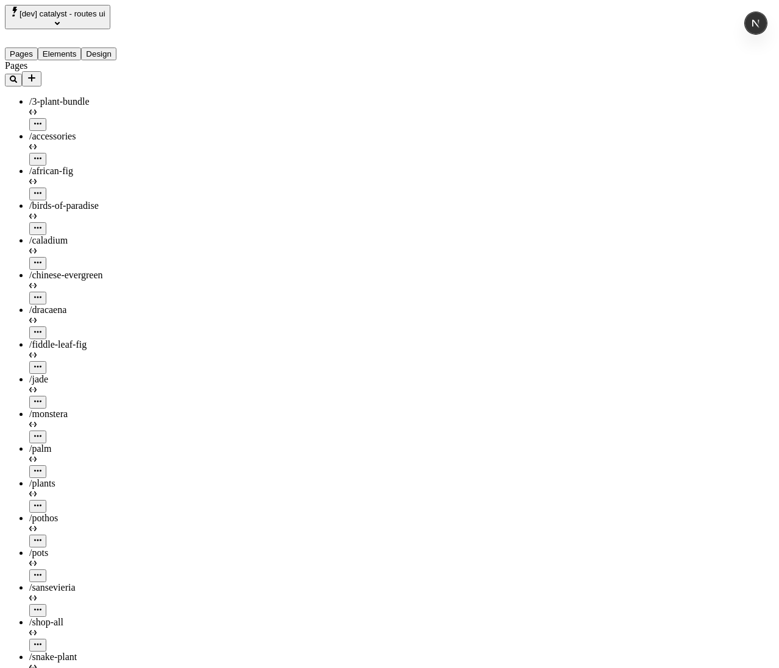
click at [73, 534] on div "Pages /3-plant-bundle /accessories /african-fig /birds-of-paradise /caladium /c…" at bounding box center [78, 483] width 146 height 846
click at [37, 73] on icon "Add new" at bounding box center [32, 78] width 10 height 10
click at [185, 97] on span "Blank page" at bounding box center [165, 102] width 44 height 10
type input "/page-2"
click at [79, 23] on button "[dev] catalyst - routes ui" at bounding box center [57, 17] width 105 height 24
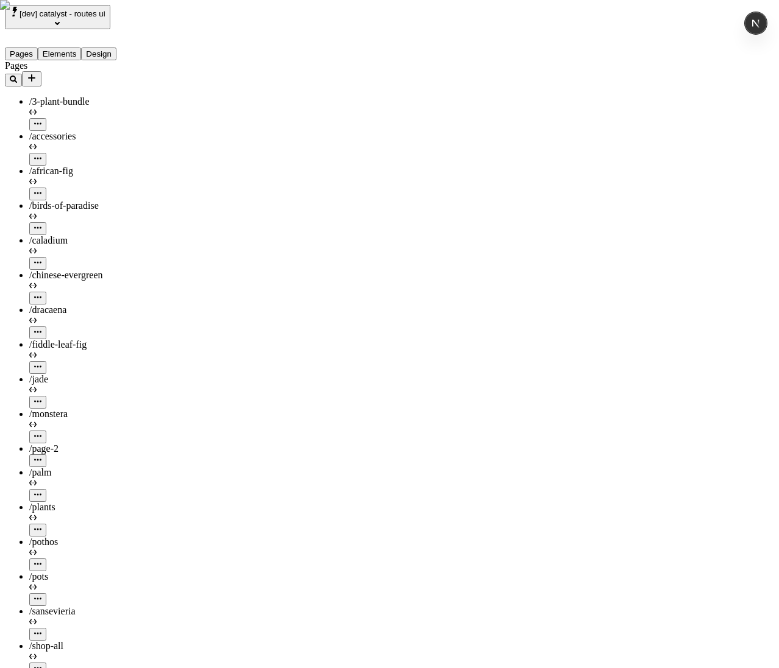
click at [41, 456] on icon "button" at bounding box center [37, 459] width 7 height 7
click at [183, 305] on div "Edit URL" at bounding box center [159, 300] width 47 height 23
type input "/"
click at [136, 310] on button "Save" at bounding box center [150, 316] width 28 height 13
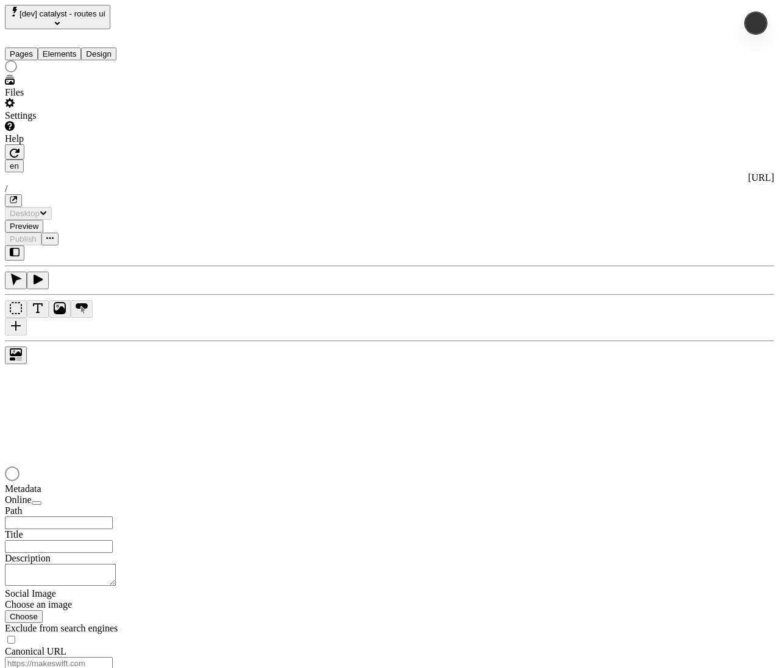
click at [291, 183] on div "/" at bounding box center [389, 188] width 769 height 11
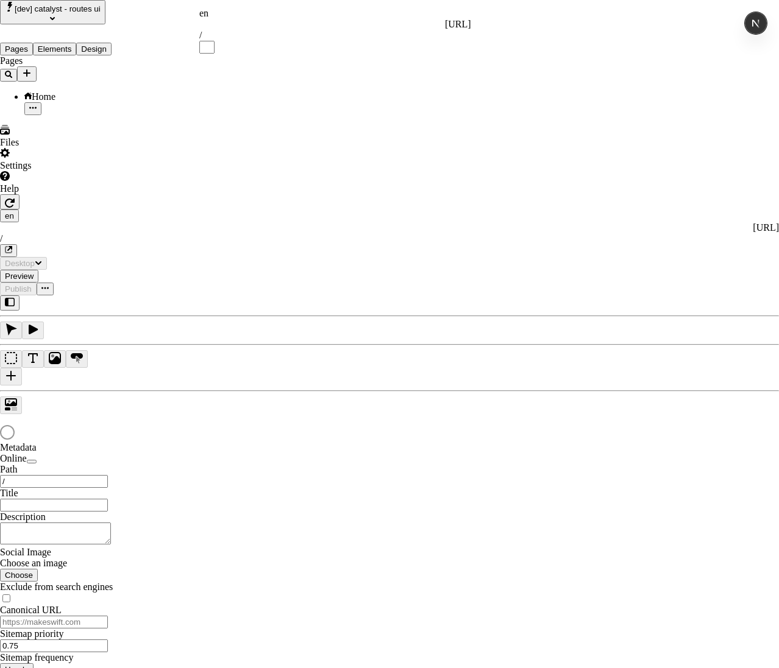
type input "/"
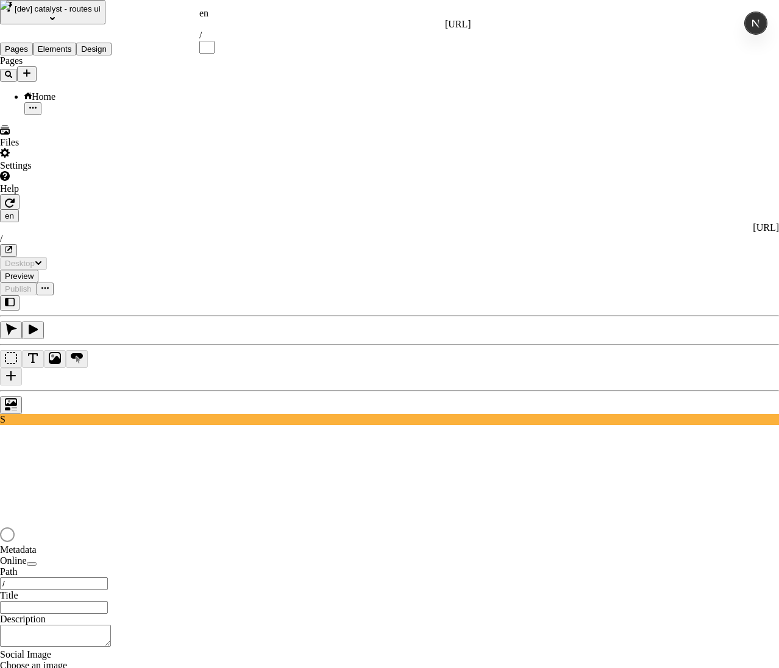
click at [515, 65] on html "[dev] catalyst - routes ui Pages Elements Design Pages Home Files Settings Help…" at bounding box center [389, 462] width 779 height 925
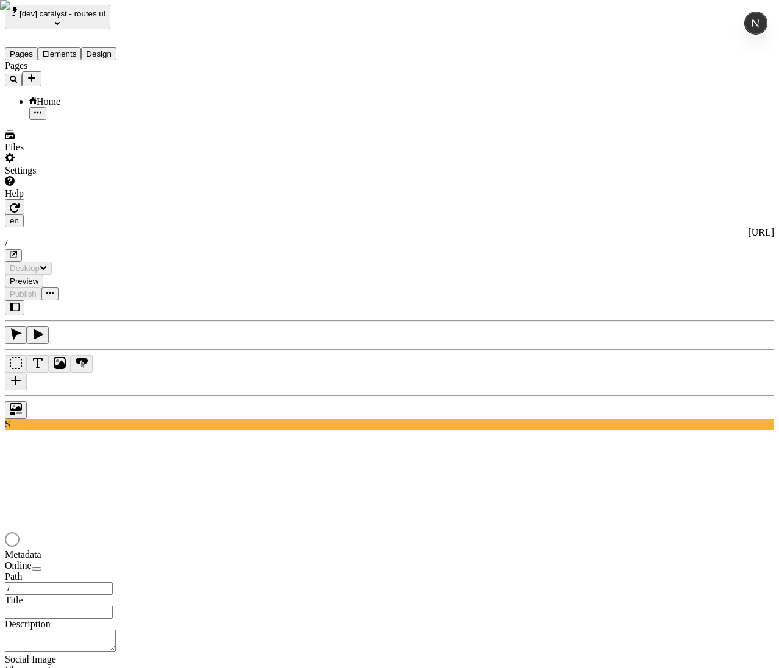
click at [37, 73] on icon "Add new" at bounding box center [32, 78] width 10 height 10
click at [193, 121] on span "Import Sitemap" at bounding box center [173, 126] width 61 height 10
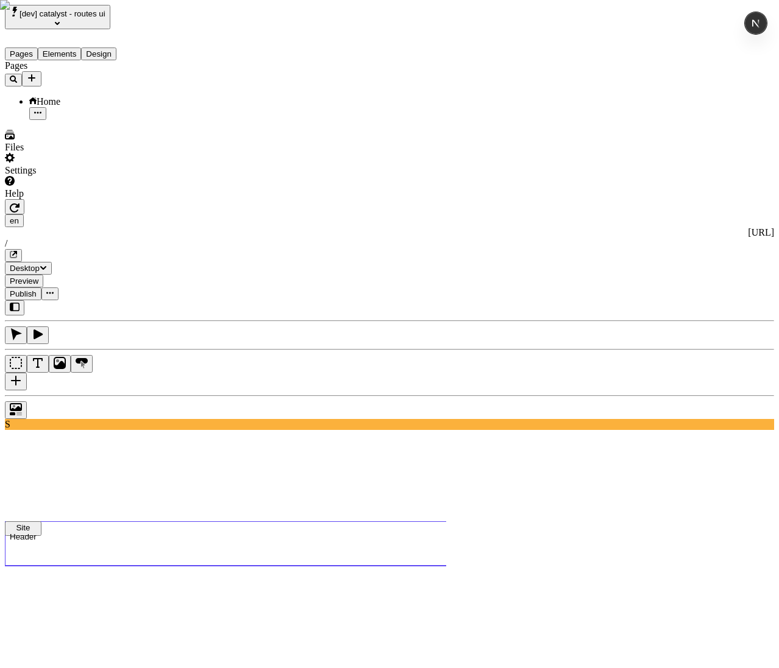
click at [328, 522] on use at bounding box center [395, 544] width 780 height 44
click at [122, 120] on div "Pages Home" at bounding box center [78, 90] width 146 height 60
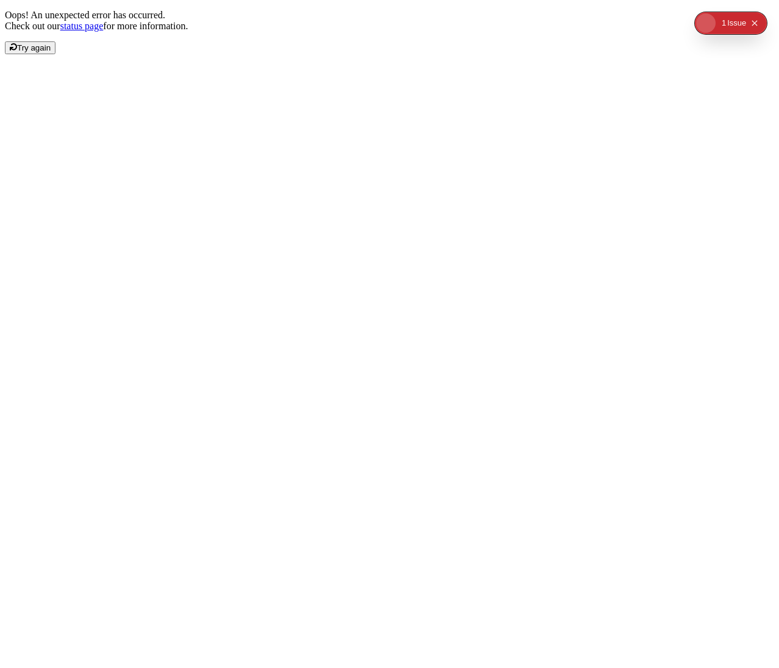
click at [295, 54] on div "Oops! An unexpected error has occurred. Check out our status page for more info…" at bounding box center [389, 32] width 769 height 44
click at [55, 54] on button "Try again" at bounding box center [30, 47] width 51 height 13
click at [51, 52] on span "Try again" at bounding box center [34, 47] width 34 height 9
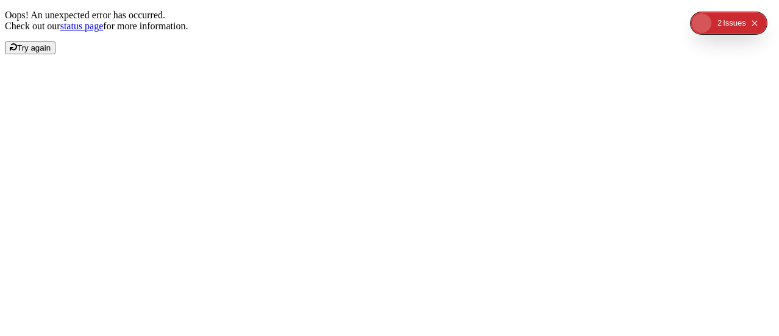
click at [182, 54] on div "Oops! An unexpected error has occurred. Check out our status page for more info…" at bounding box center [389, 32] width 769 height 44
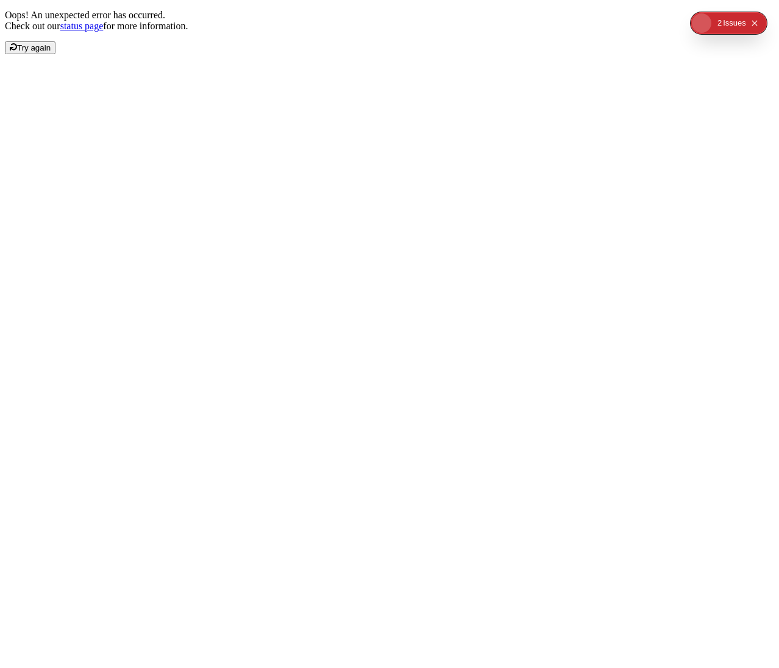
click at [55, 54] on button "Try again" at bounding box center [30, 47] width 51 height 13
click at [754, 23] on icon "Collapse issues badge" at bounding box center [754, 22] width 7 height 7
click at [628, 54] on div "Oops! An unexpected error has occurred. Check out our status page for more info…" at bounding box center [389, 32] width 769 height 44
